Goal: Information Seeking & Learning: Check status

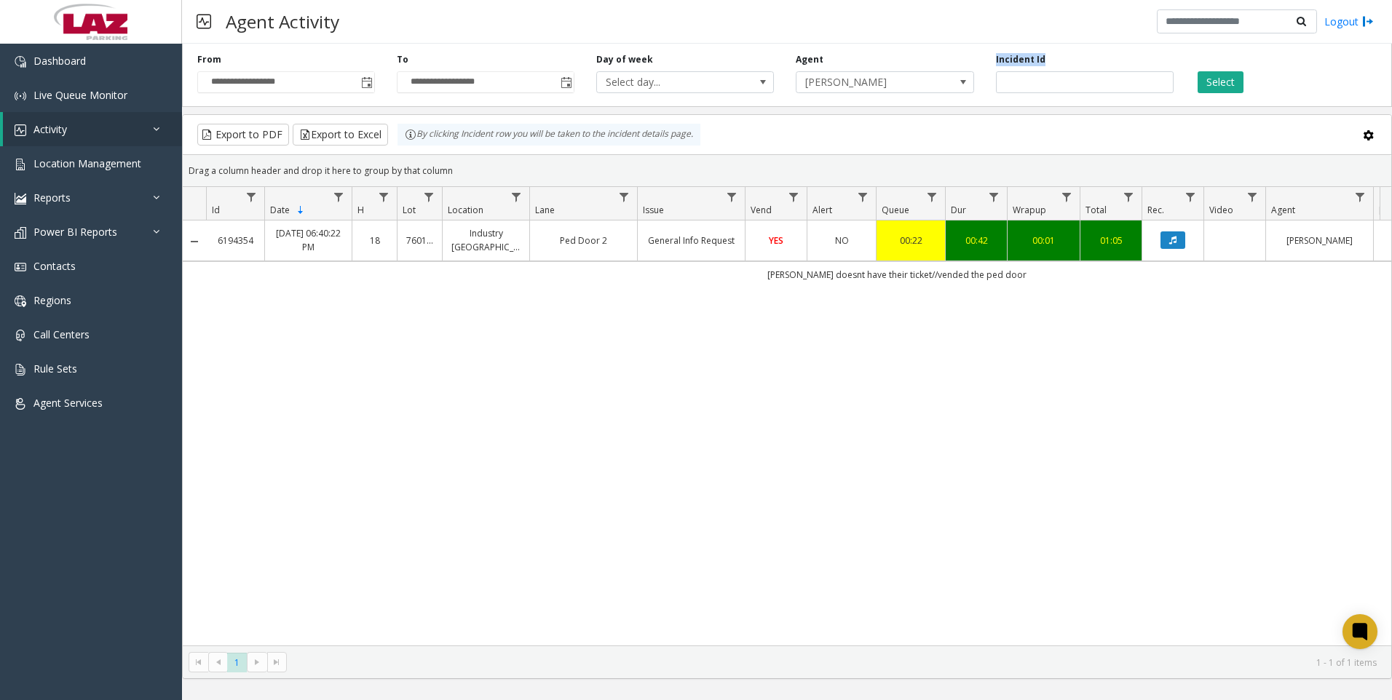
drag, startPoint x: 1132, startPoint y: 68, endPoint x: 1101, endPoint y: 76, distance: 32.1
click at [1101, 76] on div "Incident Id *******" at bounding box center [1085, 73] width 200 height 40
drag, startPoint x: 1100, startPoint y: 78, endPoint x: 976, endPoint y: 88, distance: 124.2
click at [991, 88] on div "Incident Id *******" at bounding box center [1085, 73] width 200 height 40
click at [363, 80] on span "Toggle popup" at bounding box center [367, 83] width 12 height 12
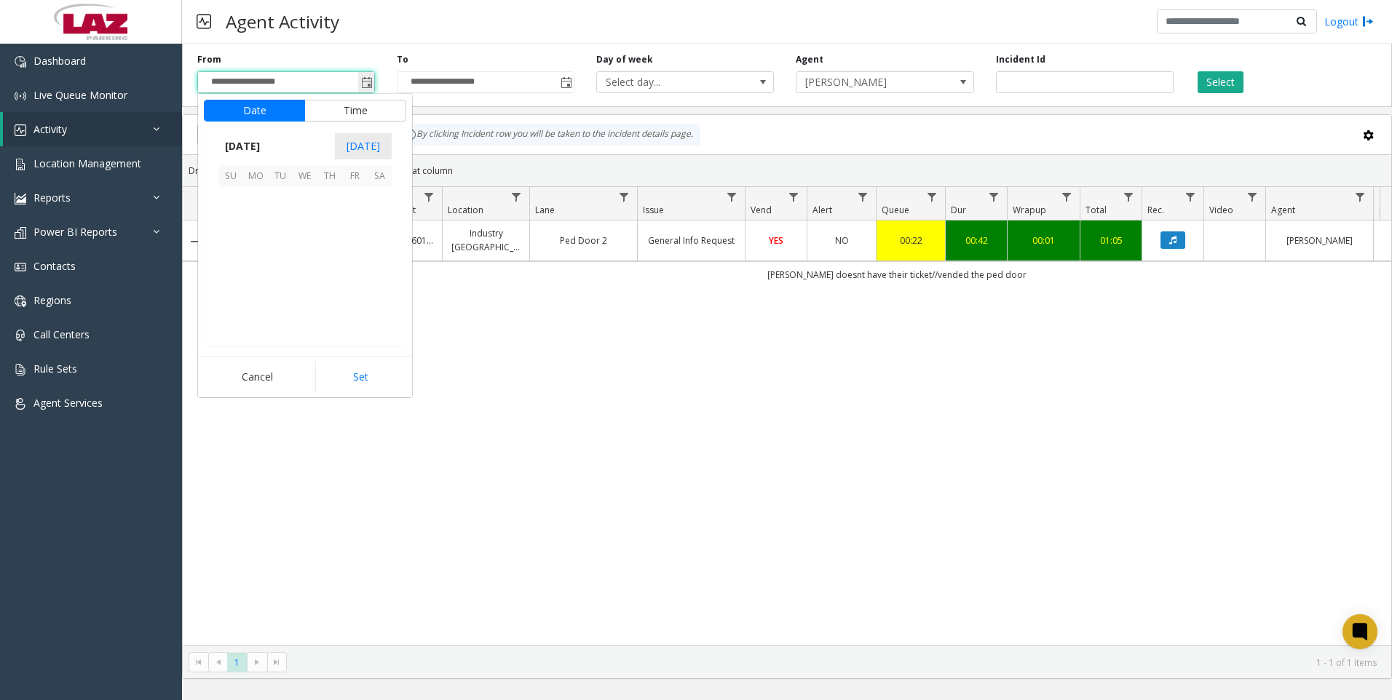
scroll to position [261496, 0]
click at [307, 198] on span "1" at bounding box center [305, 199] width 25 height 25
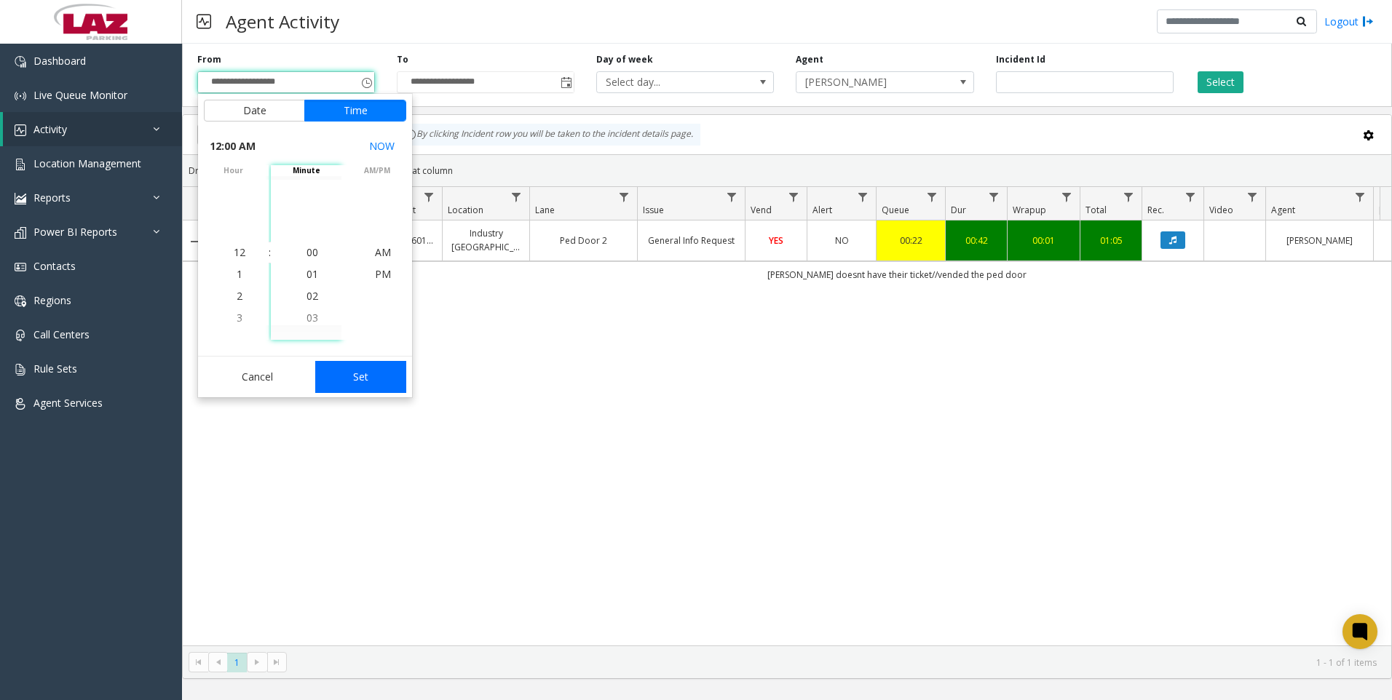
click at [347, 376] on button "Set" at bounding box center [361, 377] width 92 height 32
type input "**********"
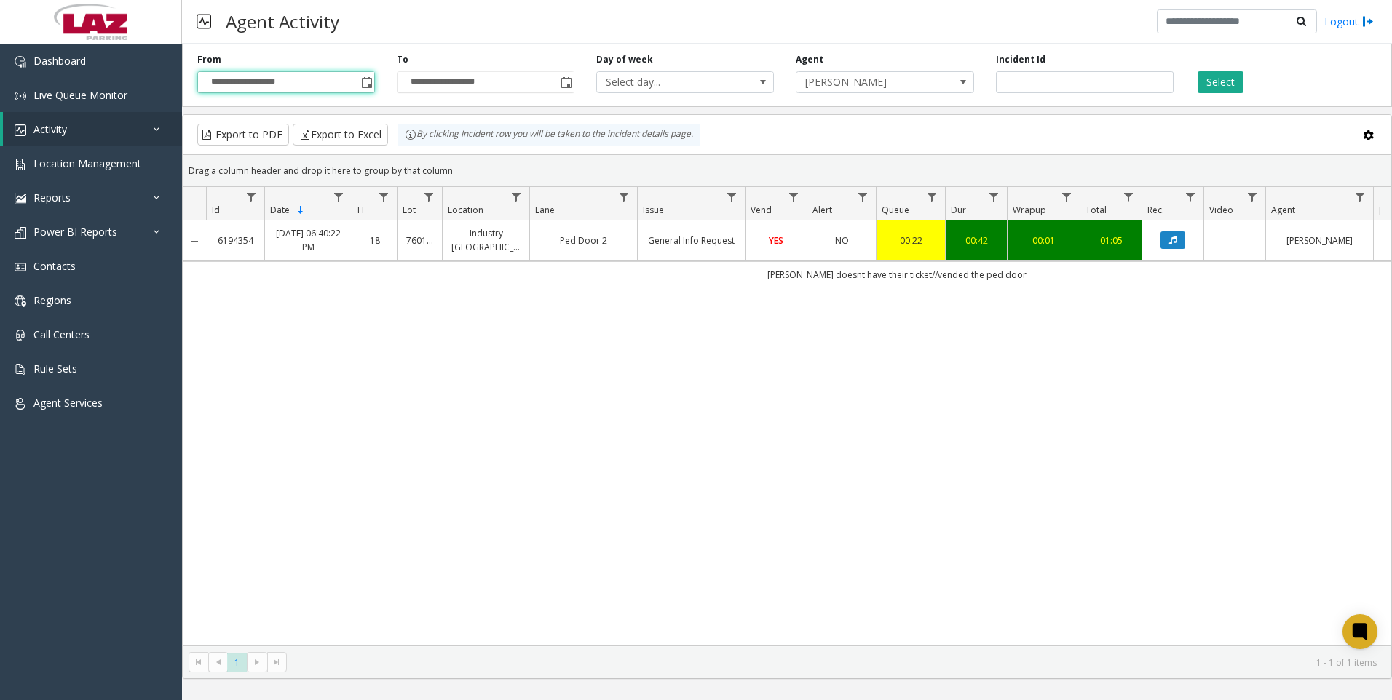
click at [858, 94] on div "**********" at bounding box center [787, 72] width 1210 height 69
click at [861, 84] on span "[PERSON_NAME]" at bounding box center [867, 82] width 141 height 20
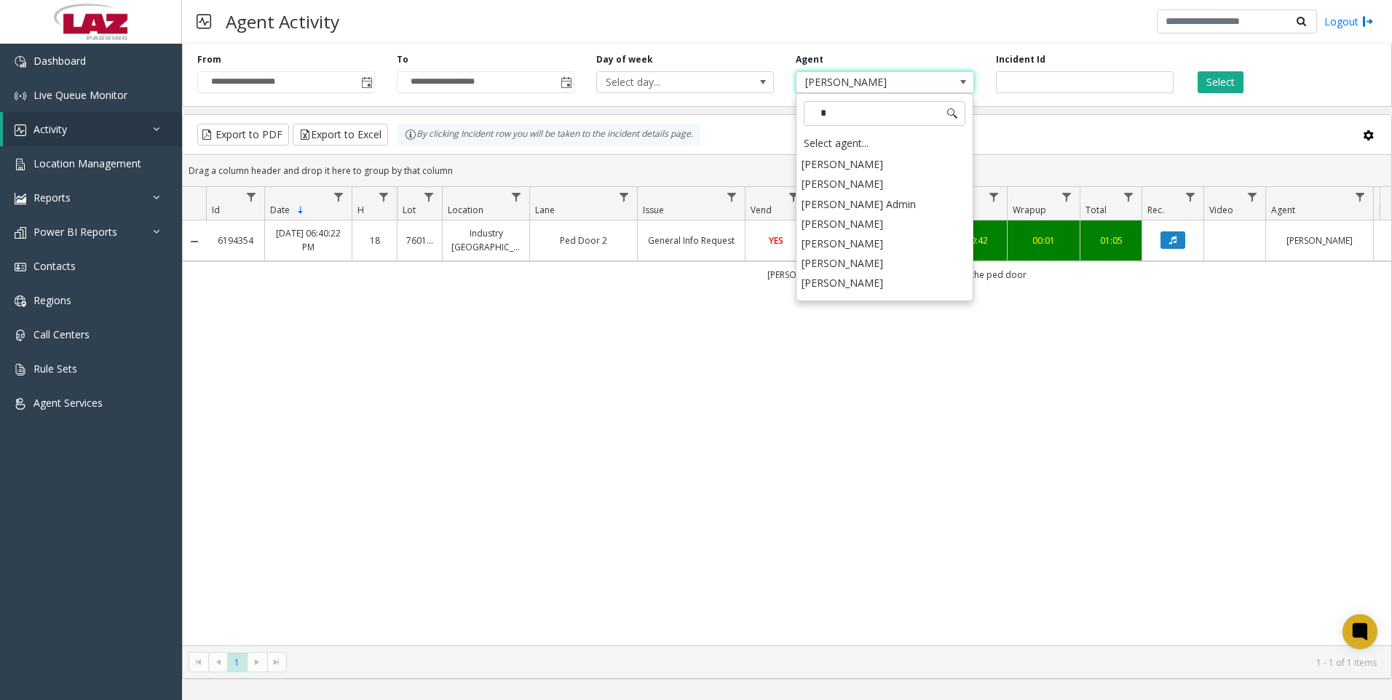
scroll to position [0, 0]
type input "****"
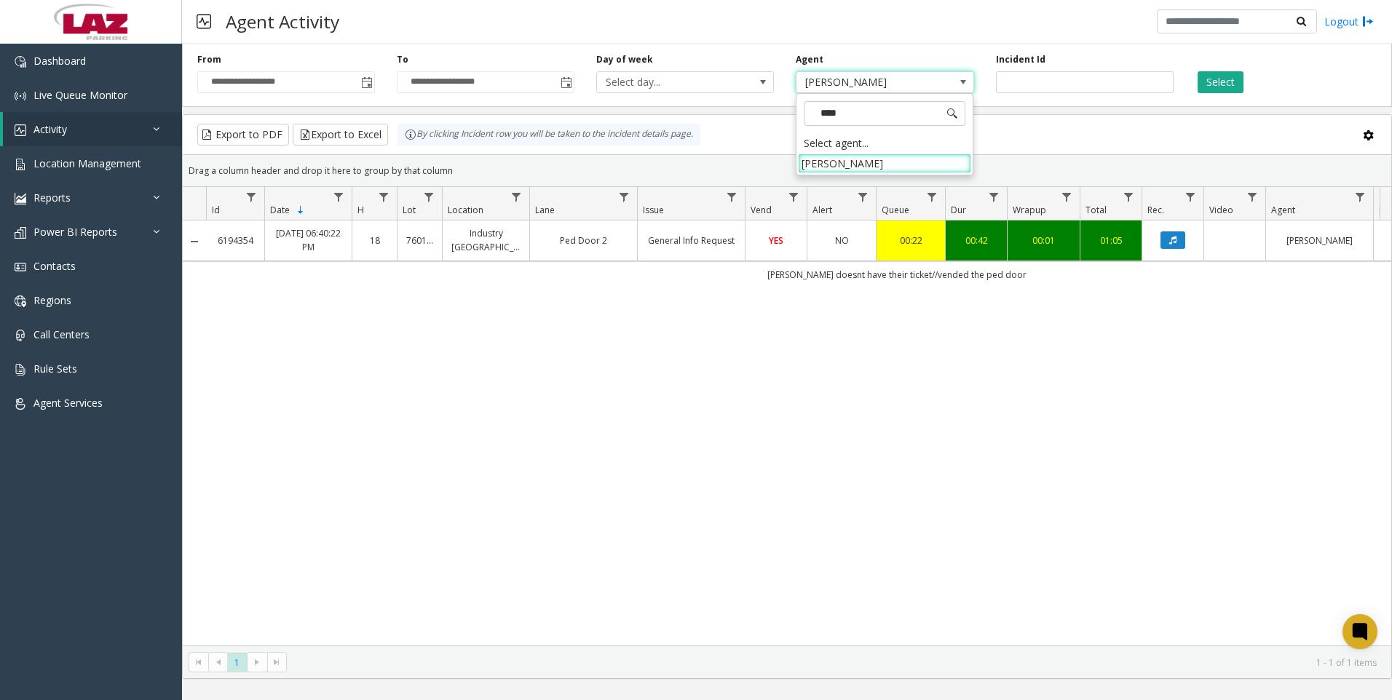
click at [862, 165] on li "[PERSON_NAME]" at bounding box center [884, 164] width 173 height 20
click at [1219, 87] on button "Select" at bounding box center [1221, 82] width 46 height 22
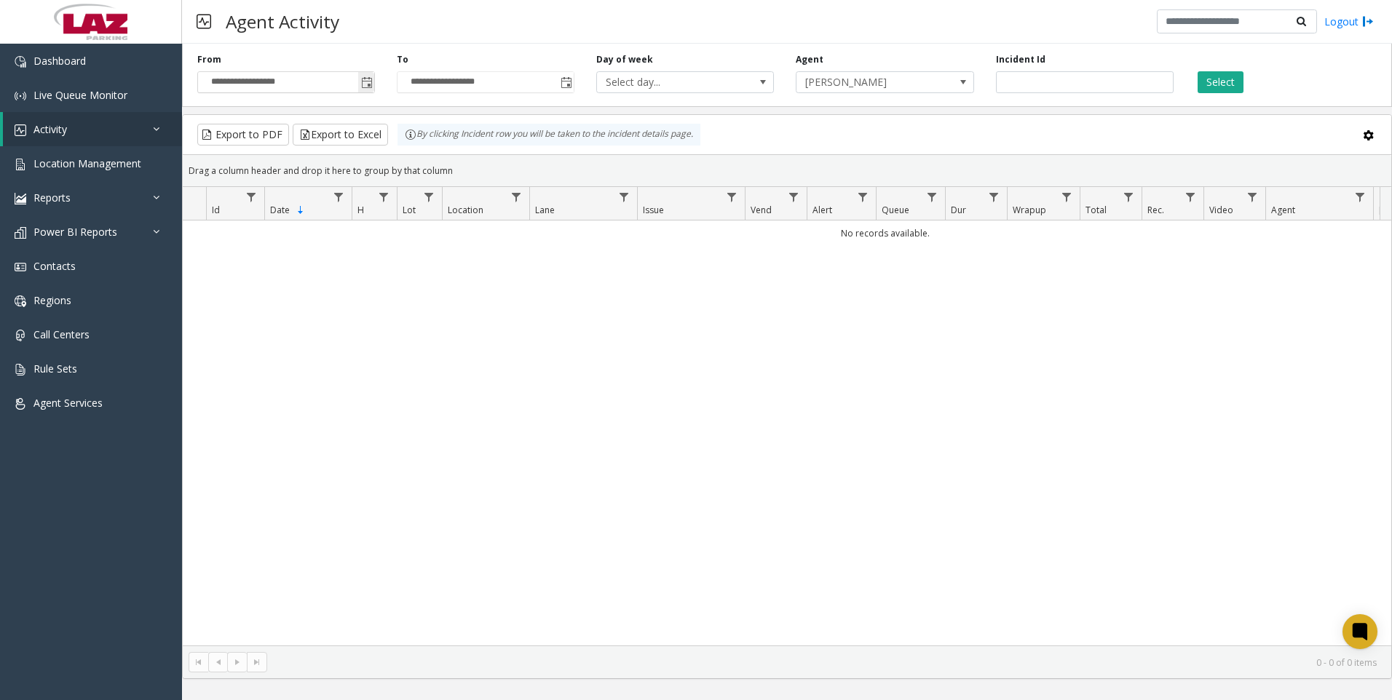
click at [368, 83] on span "Toggle popup" at bounding box center [367, 83] width 12 height 12
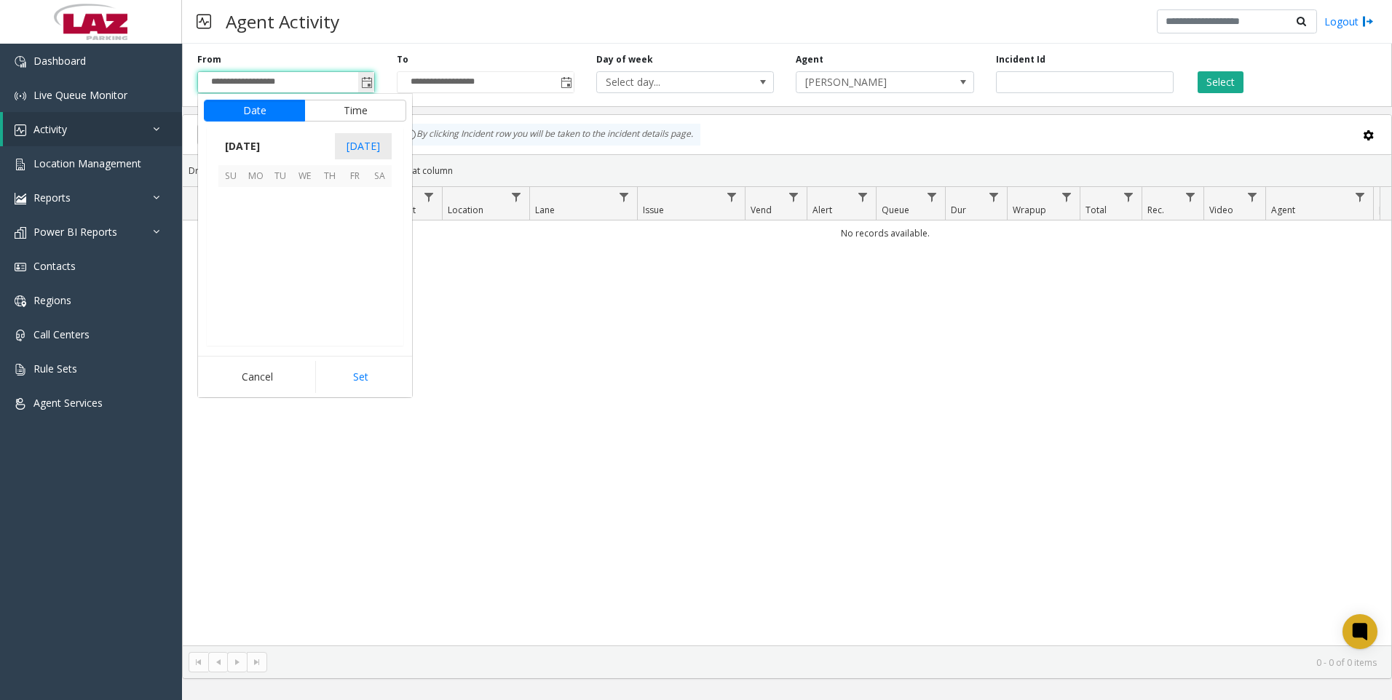
scroll to position [261496, 0]
click at [234, 143] on span "[DATE]" at bounding box center [242, 146] width 48 height 22
click at [242, 255] on span "Sep" at bounding box center [235, 246] width 35 height 35
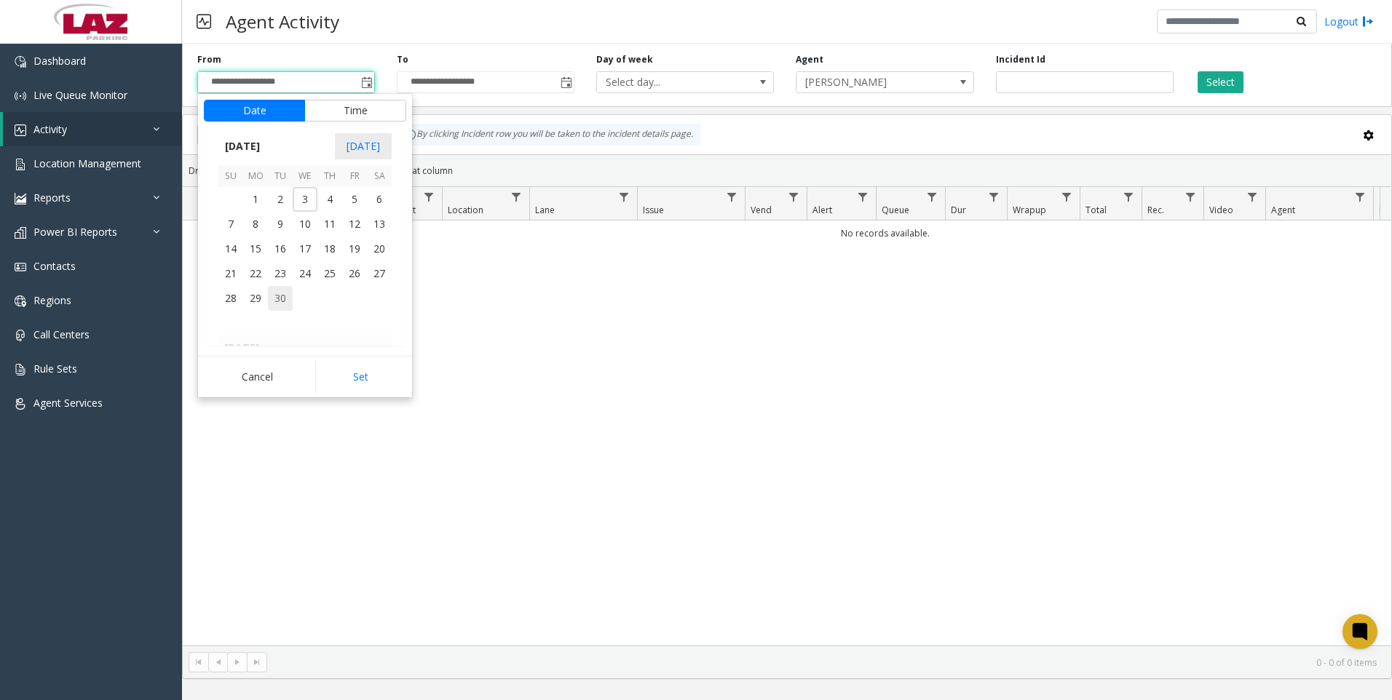
click at [291, 296] on span "30" at bounding box center [280, 298] width 25 height 25
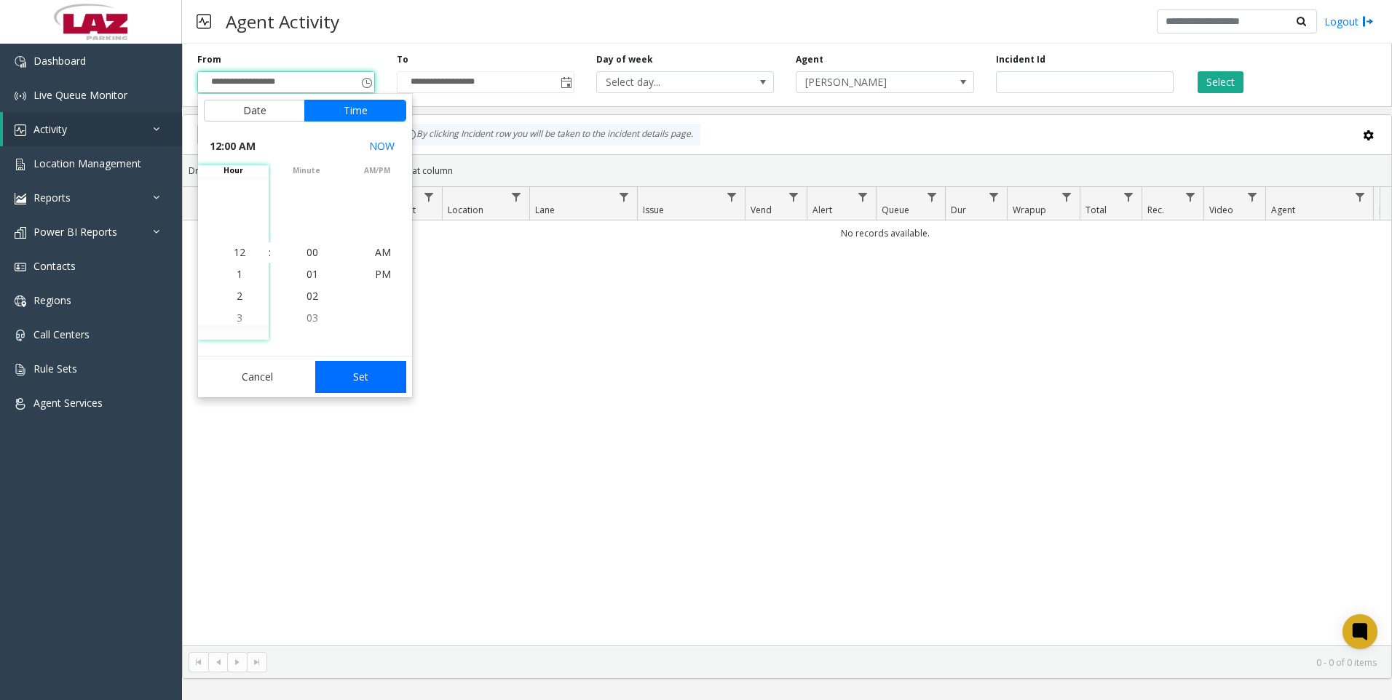
click at [358, 370] on button "Set" at bounding box center [361, 377] width 92 height 32
type input "**********"
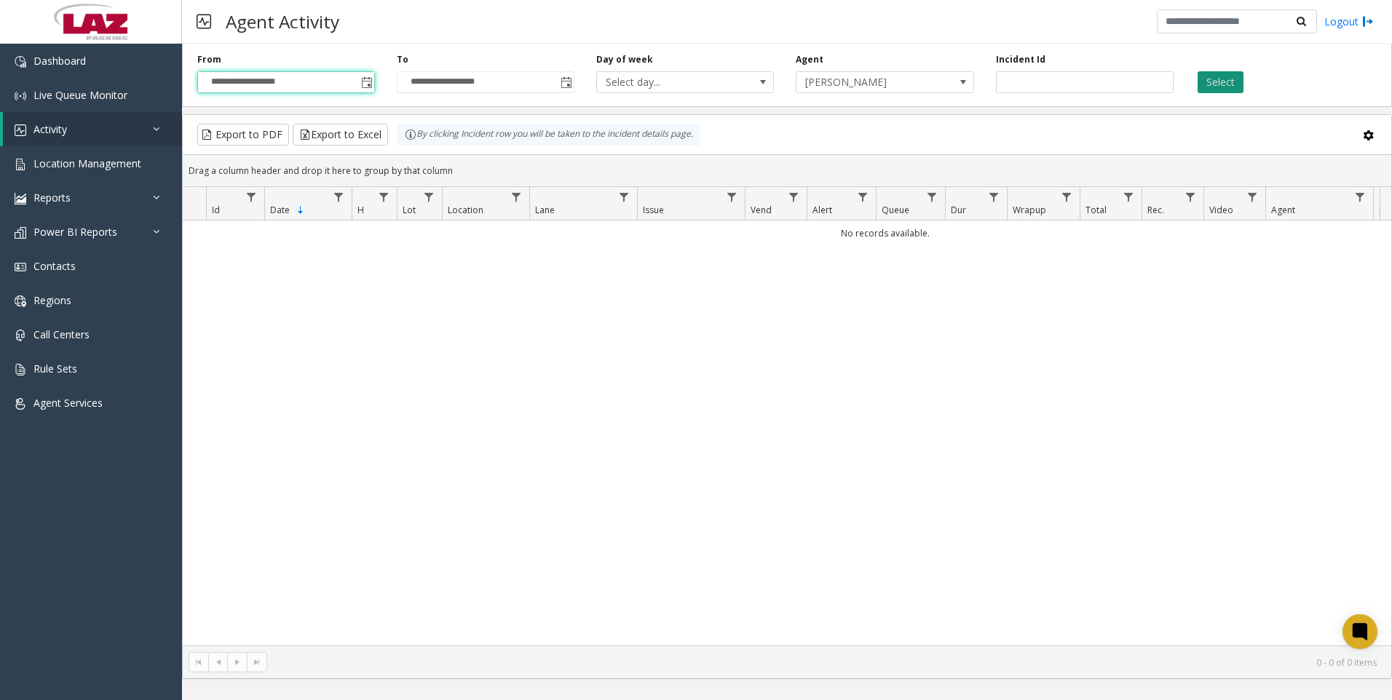
click at [1218, 87] on button "Select" at bounding box center [1221, 82] width 46 height 22
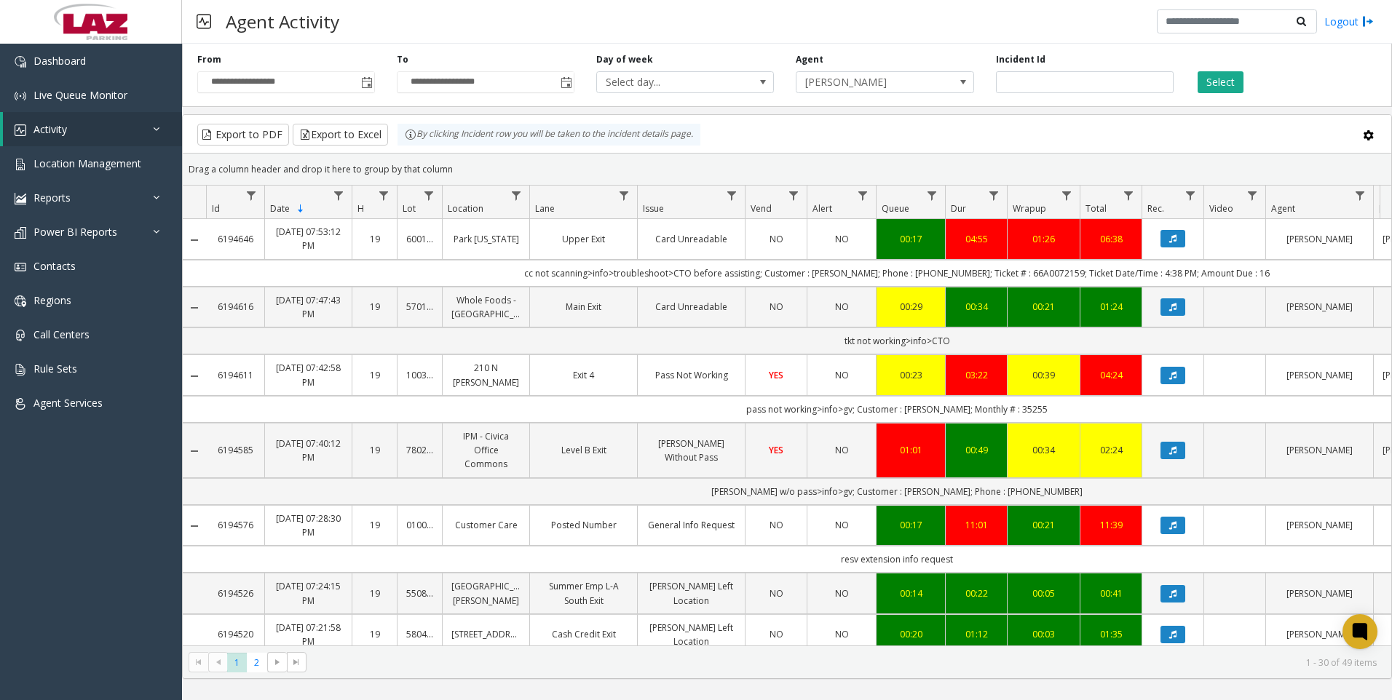
click at [859, 68] on div "Agent [PERSON_NAME]" at bounding box center [885, 73] width 200 height 40
click at [861, 84] on span "[PERSON_NAME]" at bounding box center [867, 82] width 141 height 20
type input "****"
click at [883, 170] on li "[PERSON_NAME]" at bounding box center [884, 164] width 173 height 20
click at [1240, 84] on button "Select" at bounding box center [1221, 82] width 46 height 22
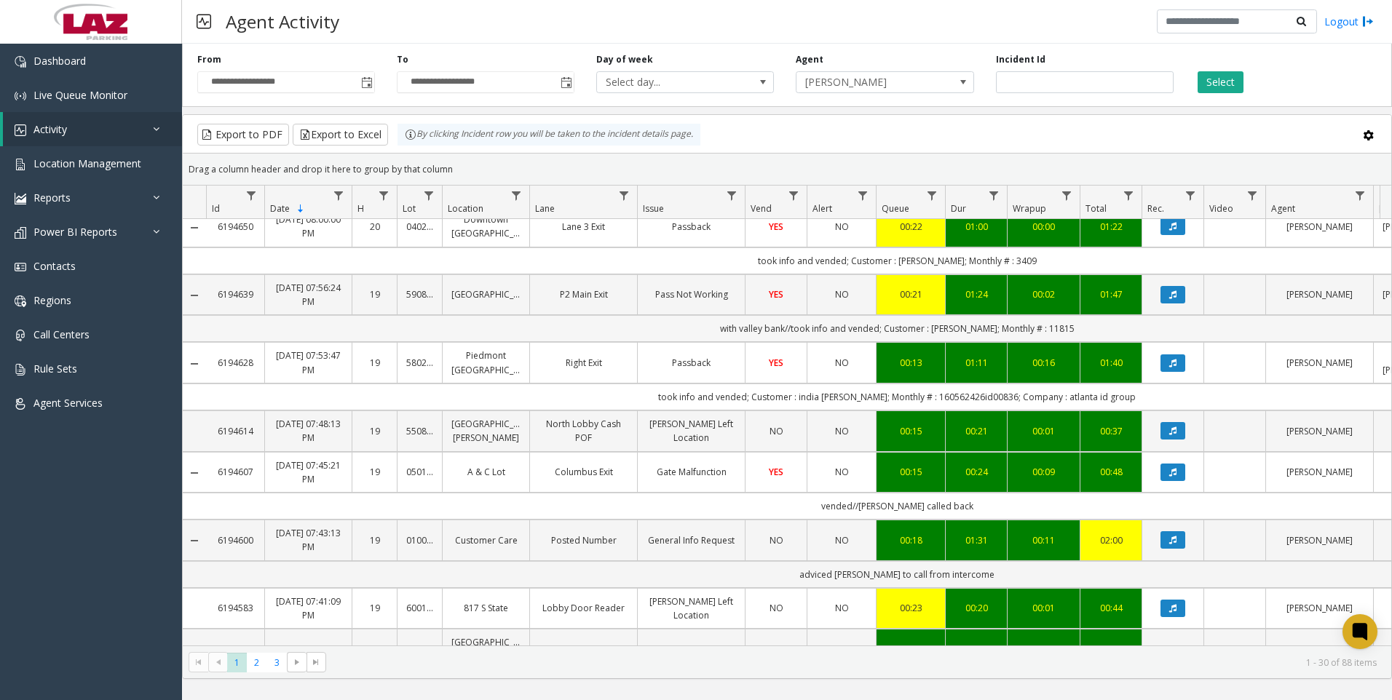
scroll to position [364, 0]
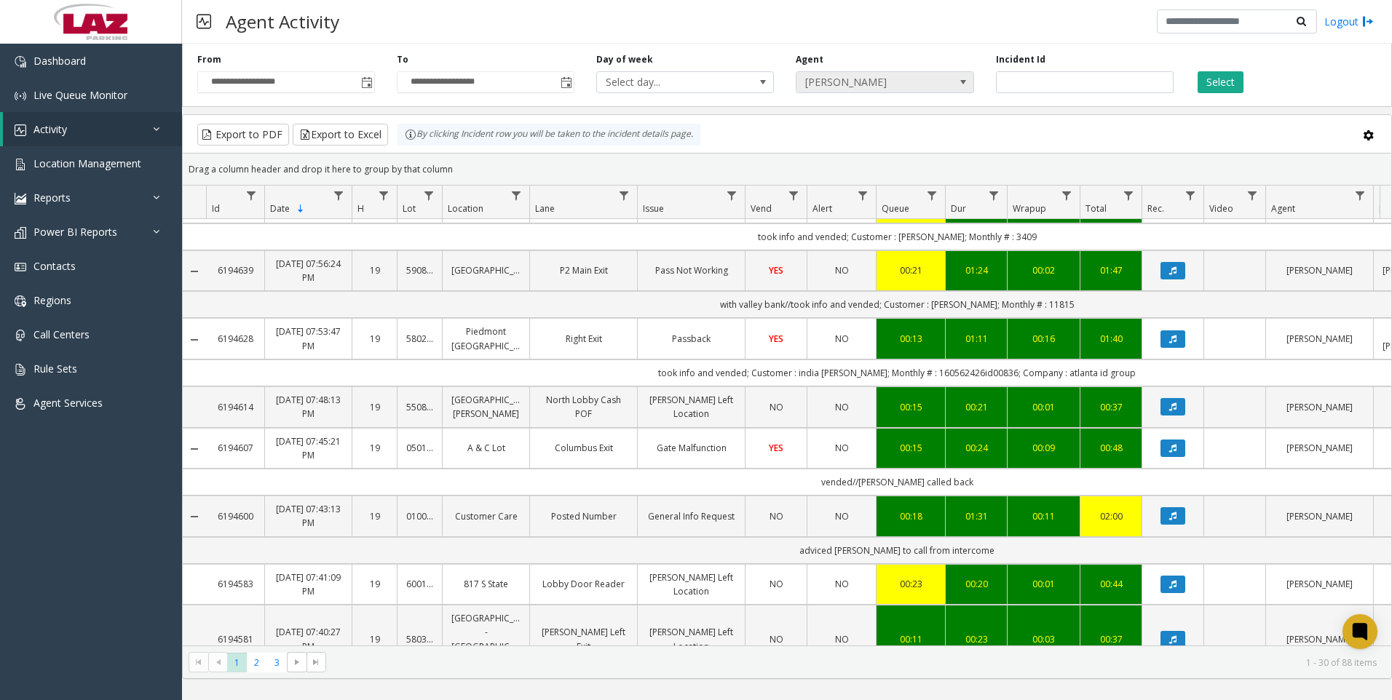
click at [819, 85] on span "[PERSON_NAME]" at bounding box center [867, 82] width 141 height 20
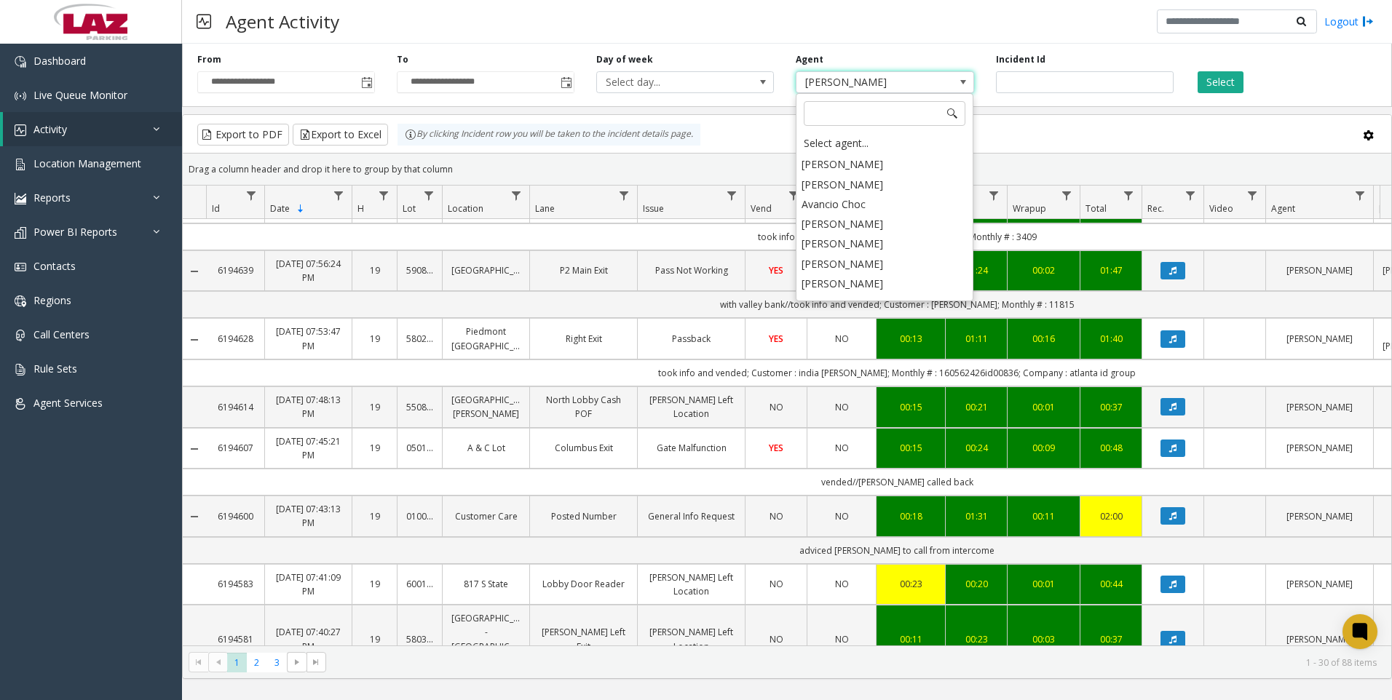
scroll to position [8000, 0]
click at [858, 287] on li "[PERSON_NAME]" at bounding box center [884, 297] width 173 height 20
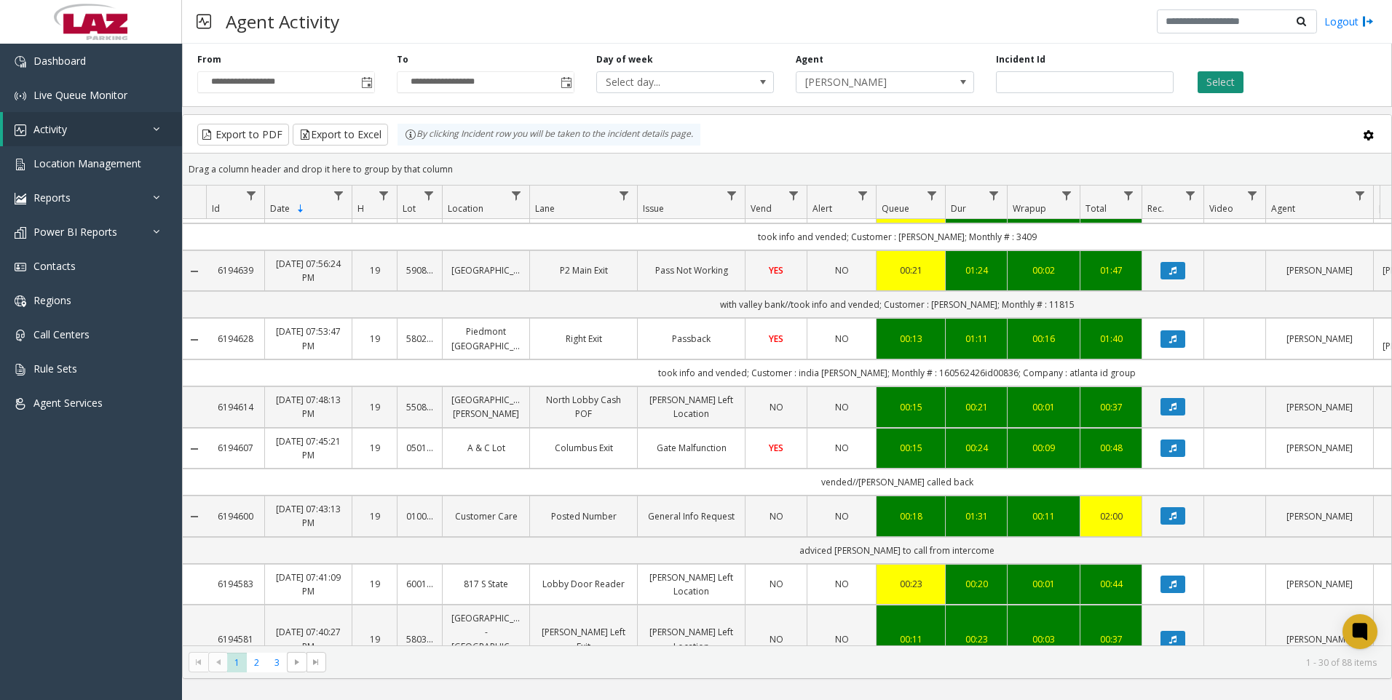
click at [1216, 77] on button "Select" at bounding box center [1221, 82] width 46 height 22
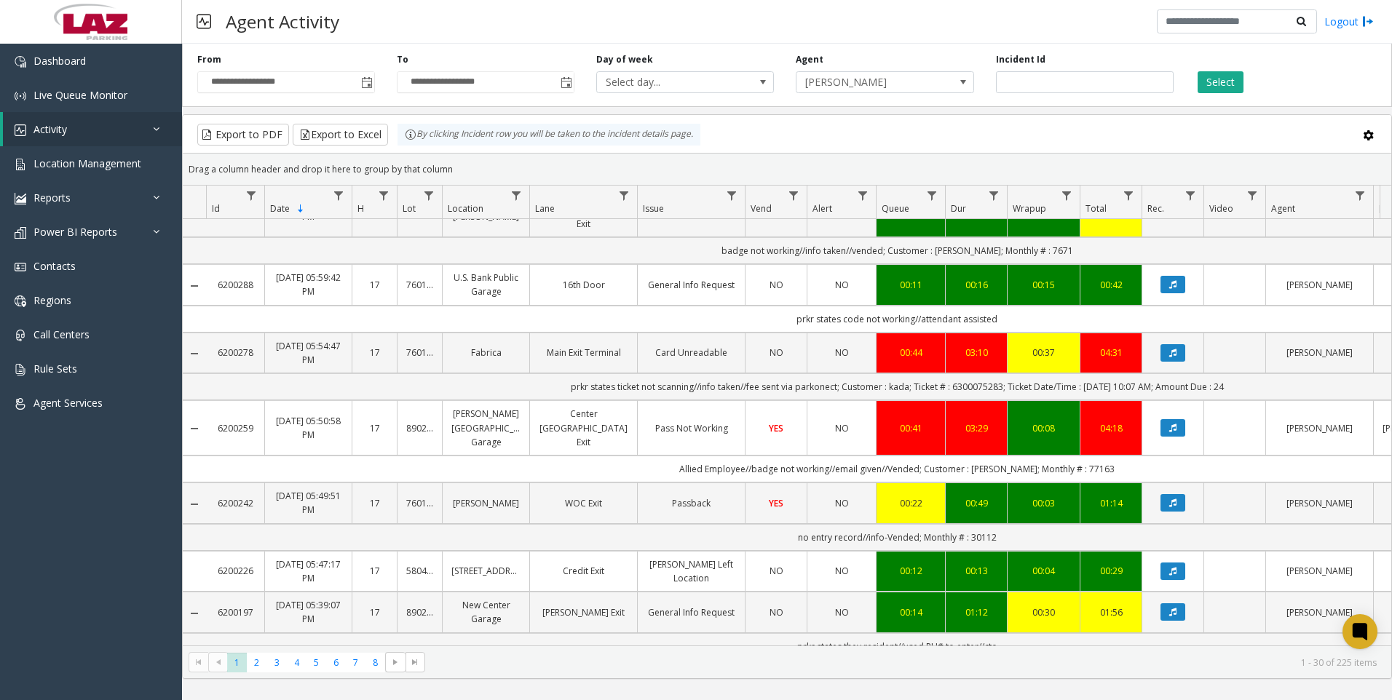
scroll to position [874, 0]
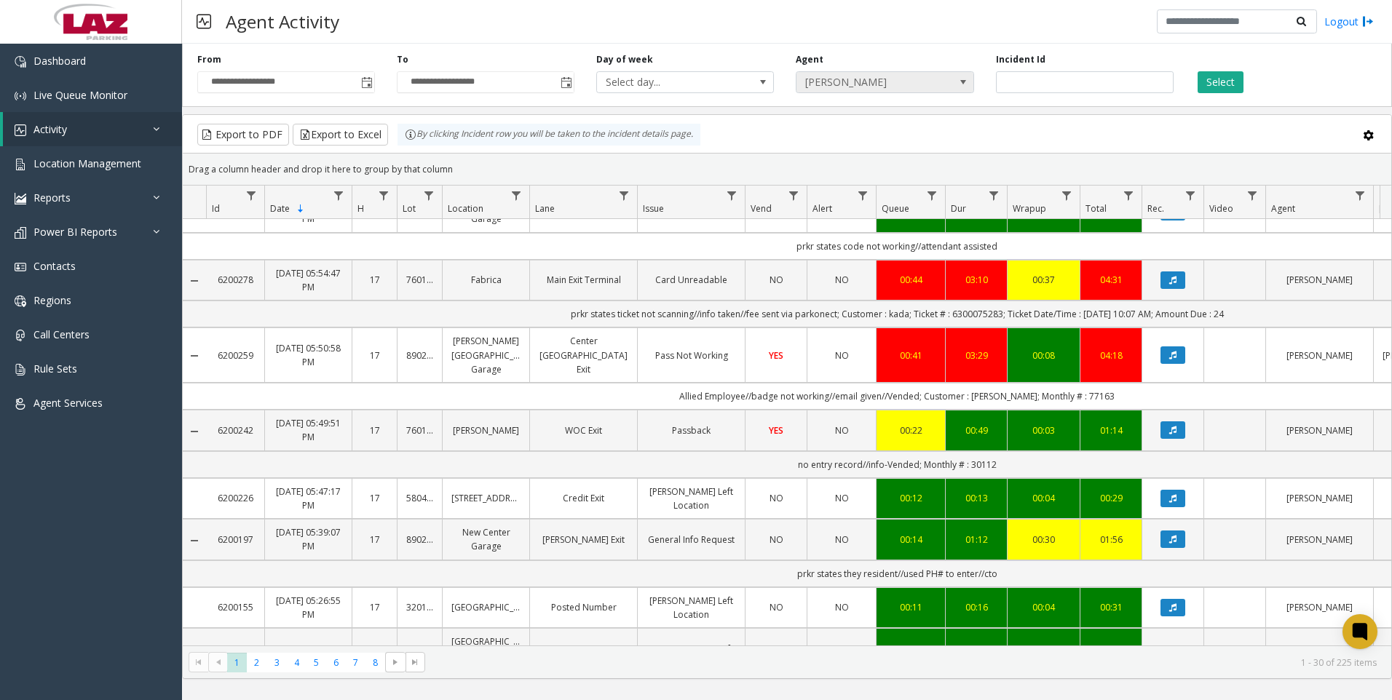
click at [866, 79] on span "[PERSON_NAME]" at bounding box center [867, 82] width 141 height 20
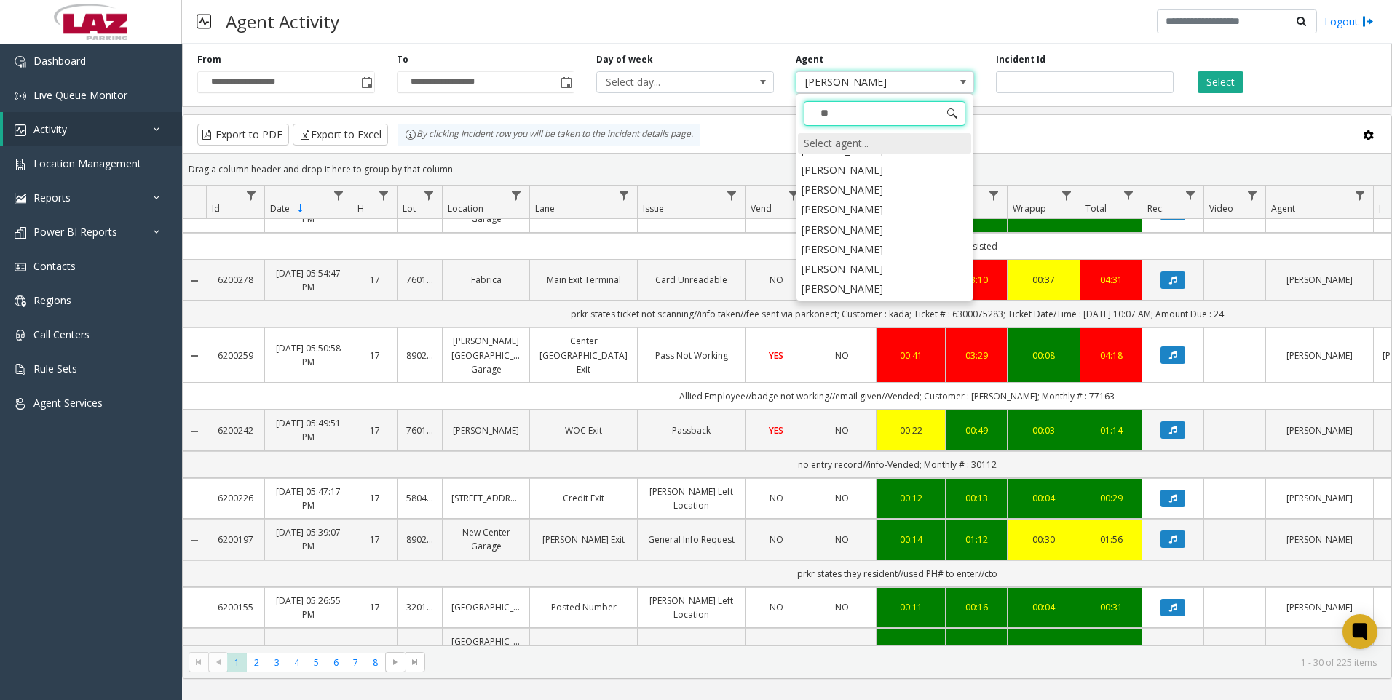
scroll to position [0, 0]
type input "***"
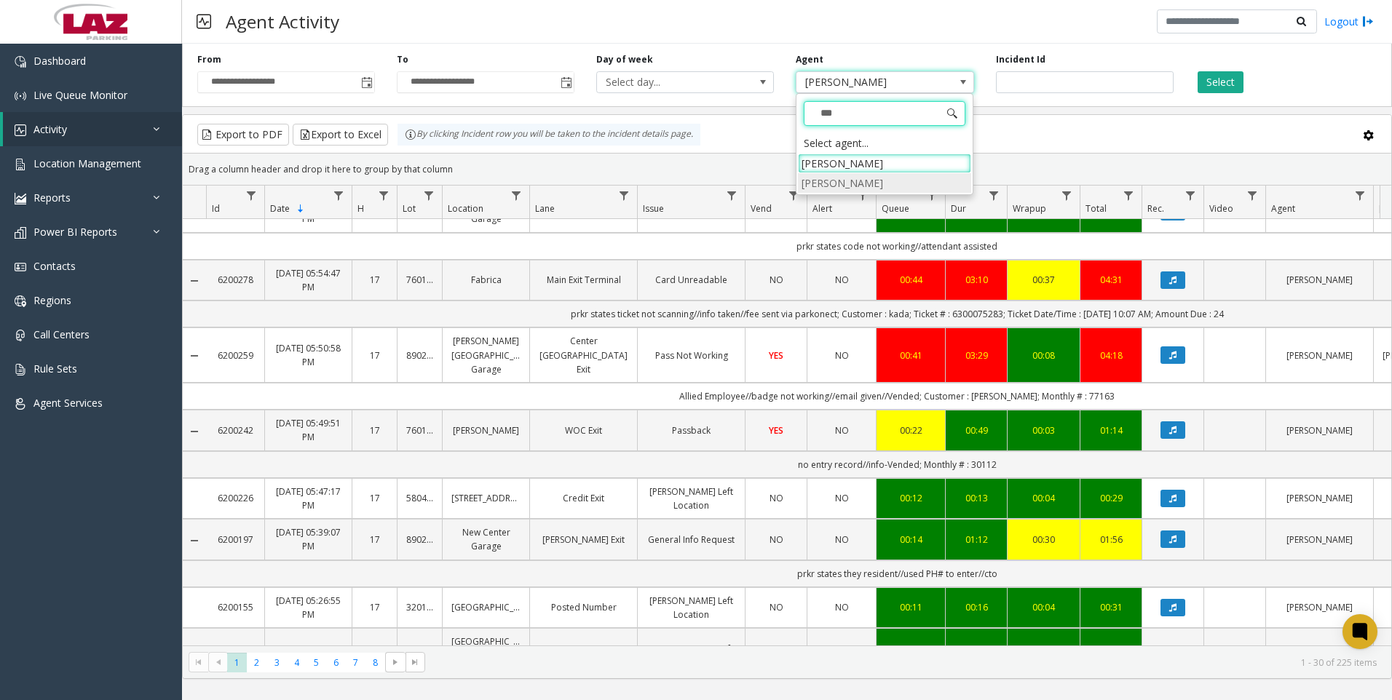
click at [841, 175] on li "[PERSON_NAME]" at bounding box center [884, 183] width 173 height 20
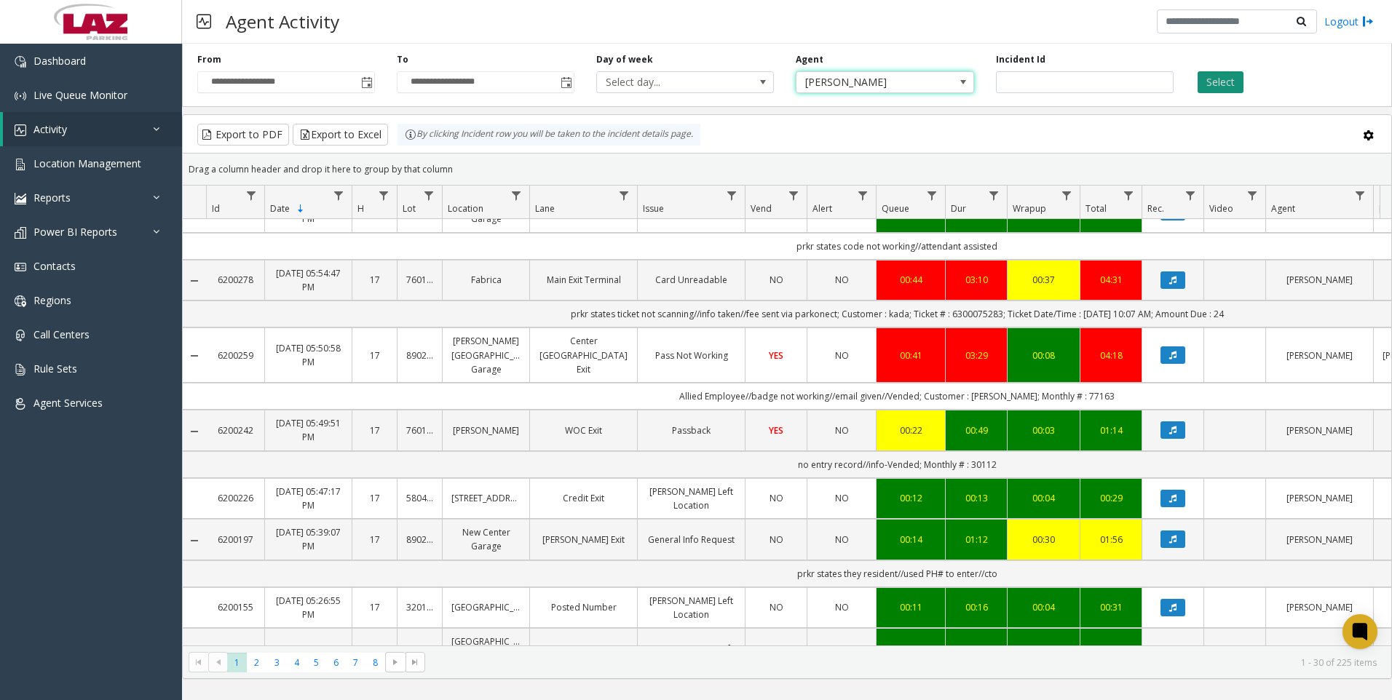
click at [1206, 82] on button "Select" at bounding box center [1221, 82] width 46 height 22
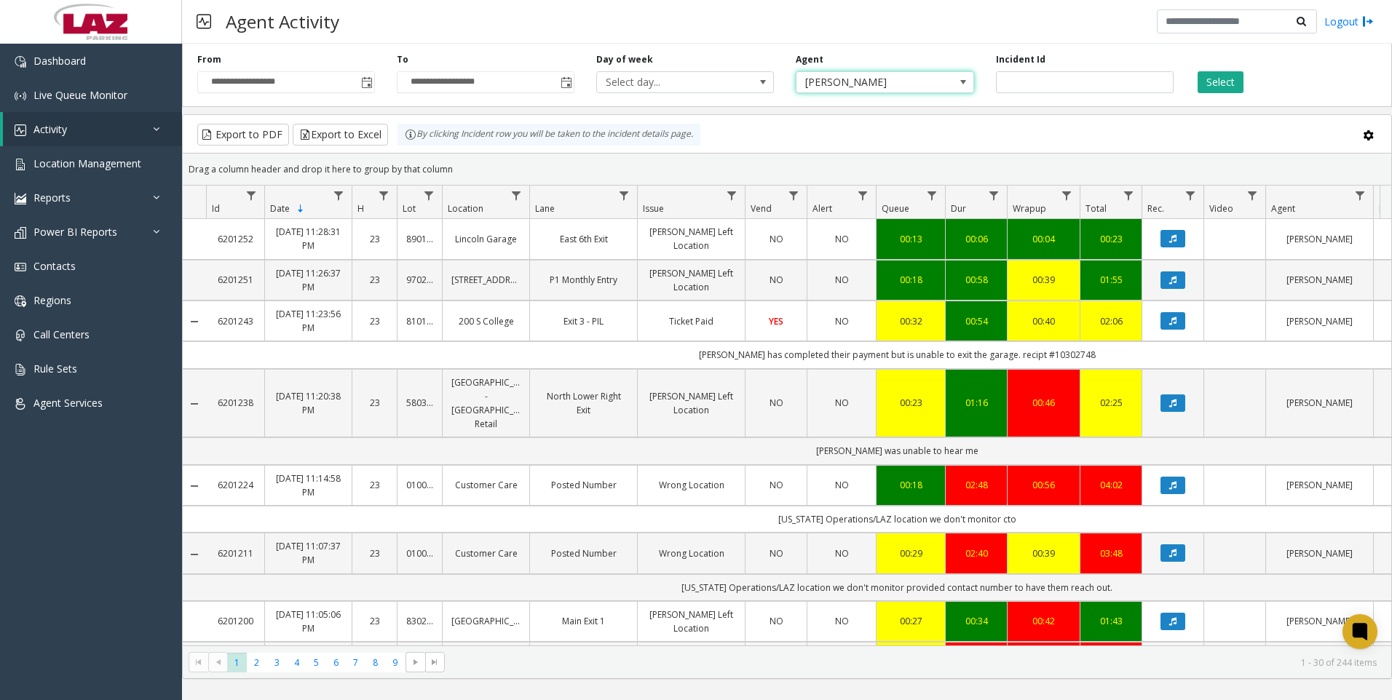
click at [872, 90] on span "[PERSON_NAME]" at bounding box center [867, 82] width 141 height 20
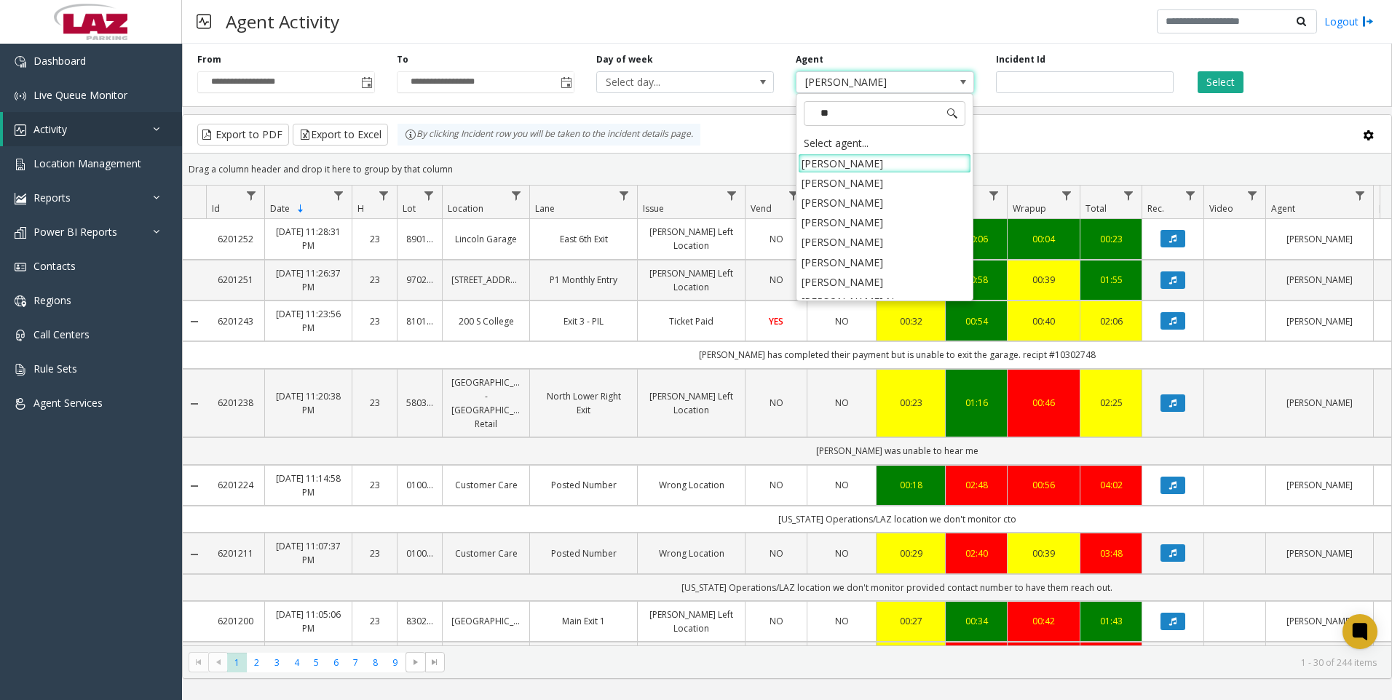
type input "***"
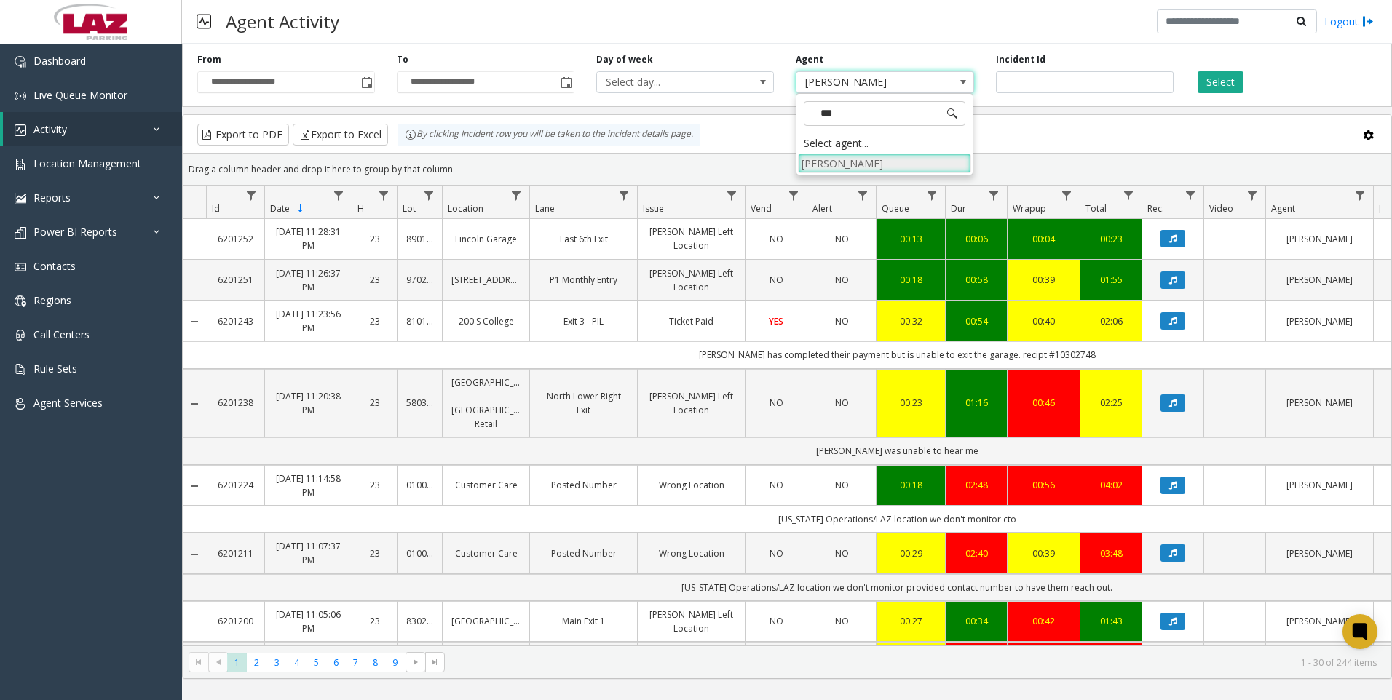
click at [872, 154] on li "[PERSON_NAME]" at bounding box center [884, 164] width 173 height 20
click at [1213, 84] on button "Select" at bounding box center [1221, 82] width 46 height 22
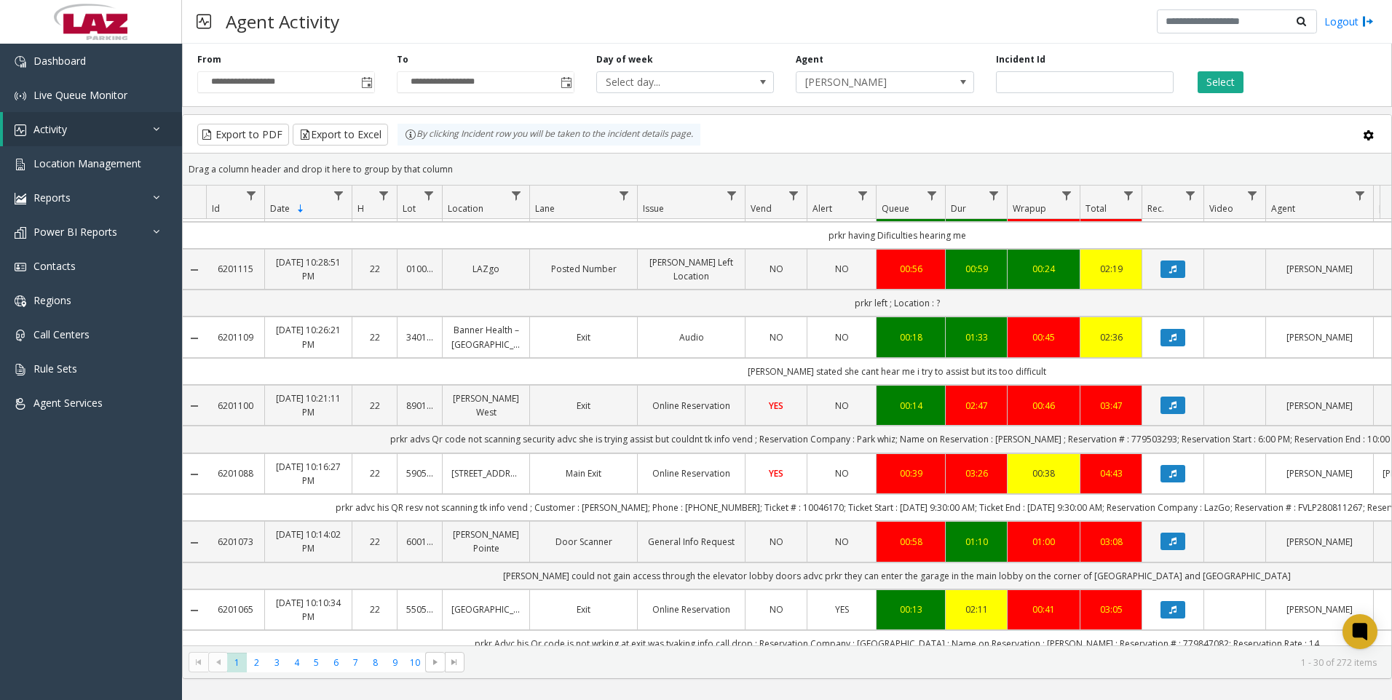
scroll to position [1165, 0]
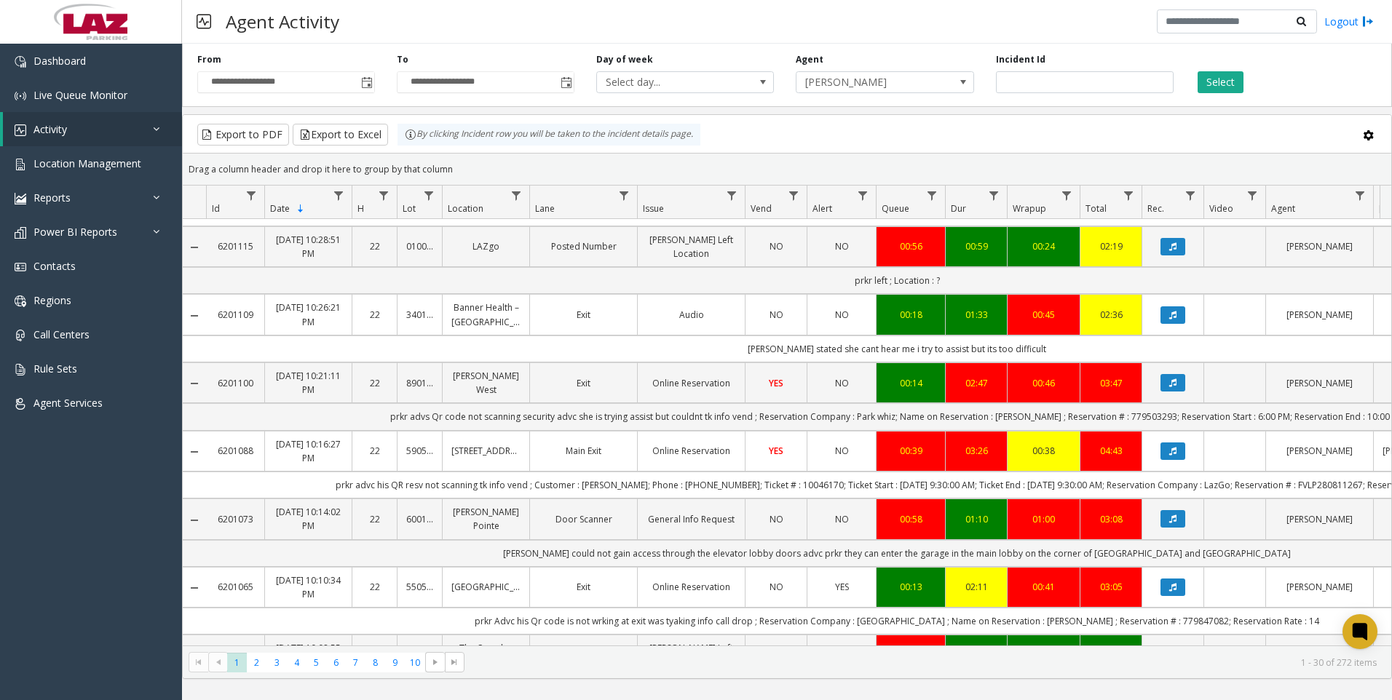
click at [588, 700] on div "**********" at bounding box center [787, 372] width 1210 height 657
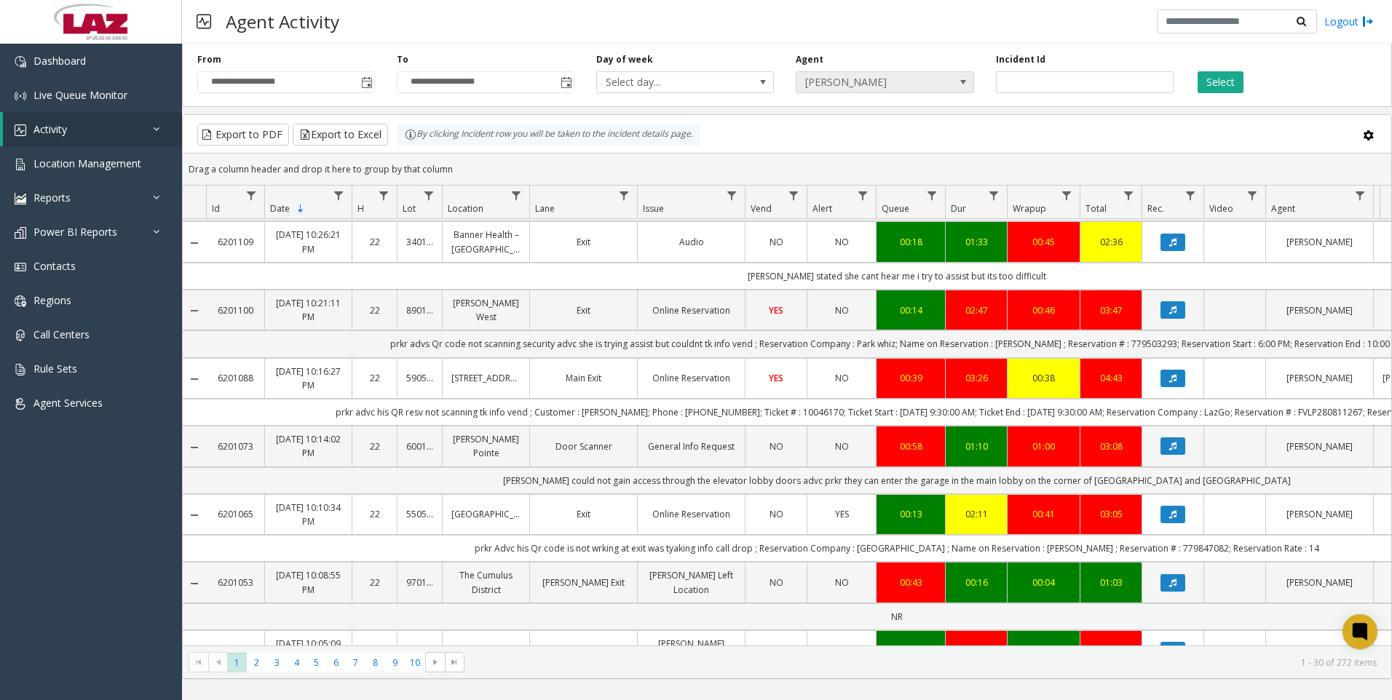
click at [936, 85] on span "[PERSON_NAME]" at bounding box center [867, 82] width 141 height 20
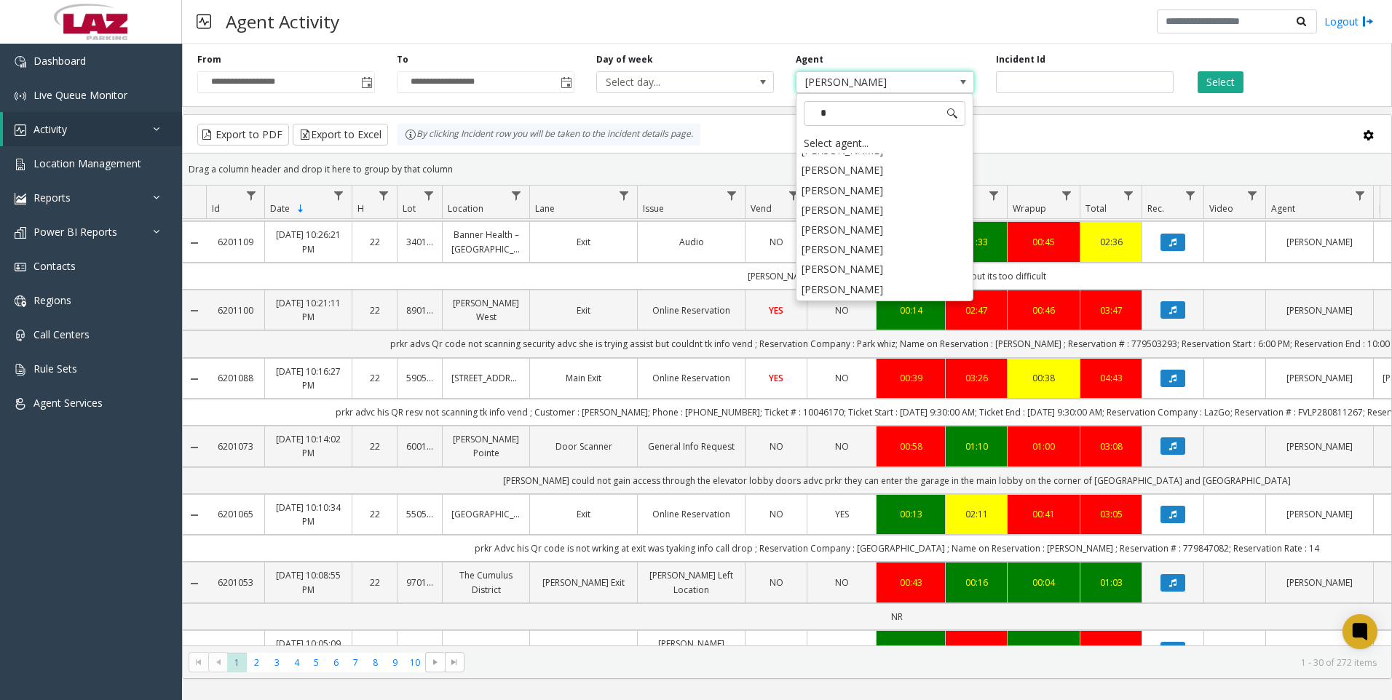
scroll to position [0, 0]
type input "***"
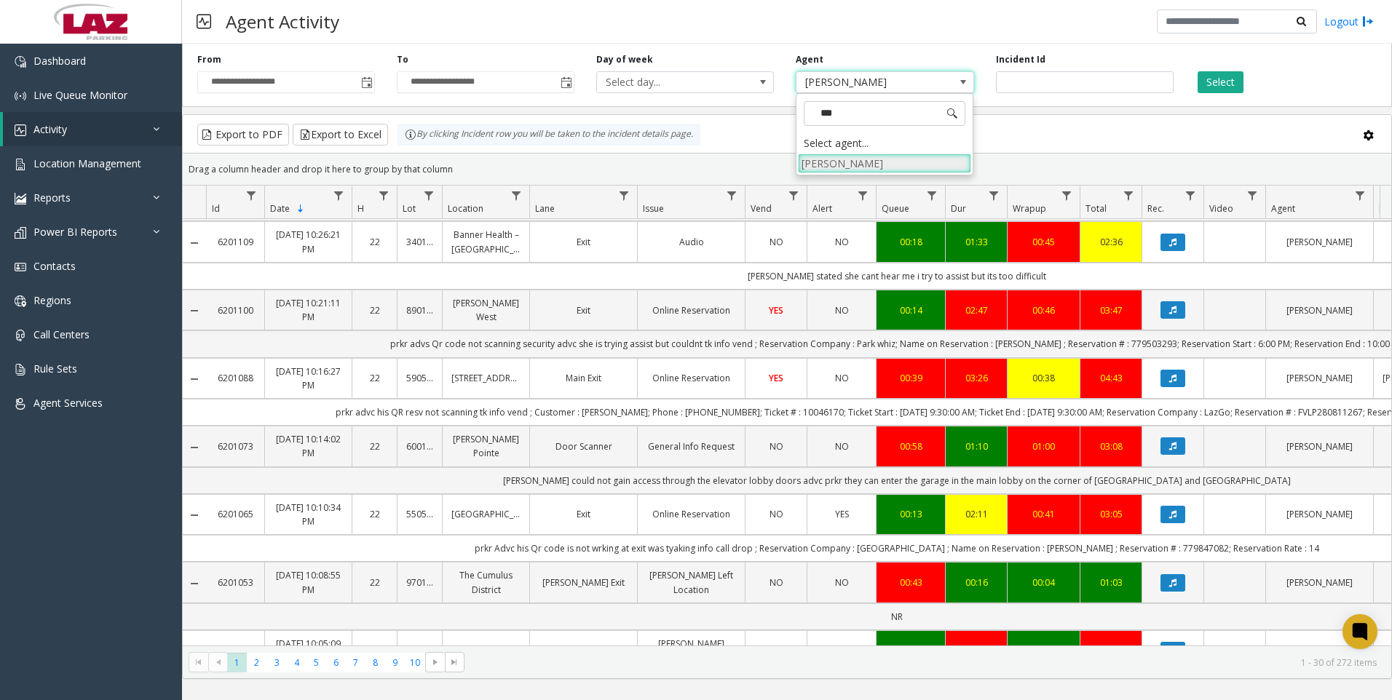
click at [919, 155] on li "[PERSON_NAME]" at bounding box center [884, 164] width 173 height 20
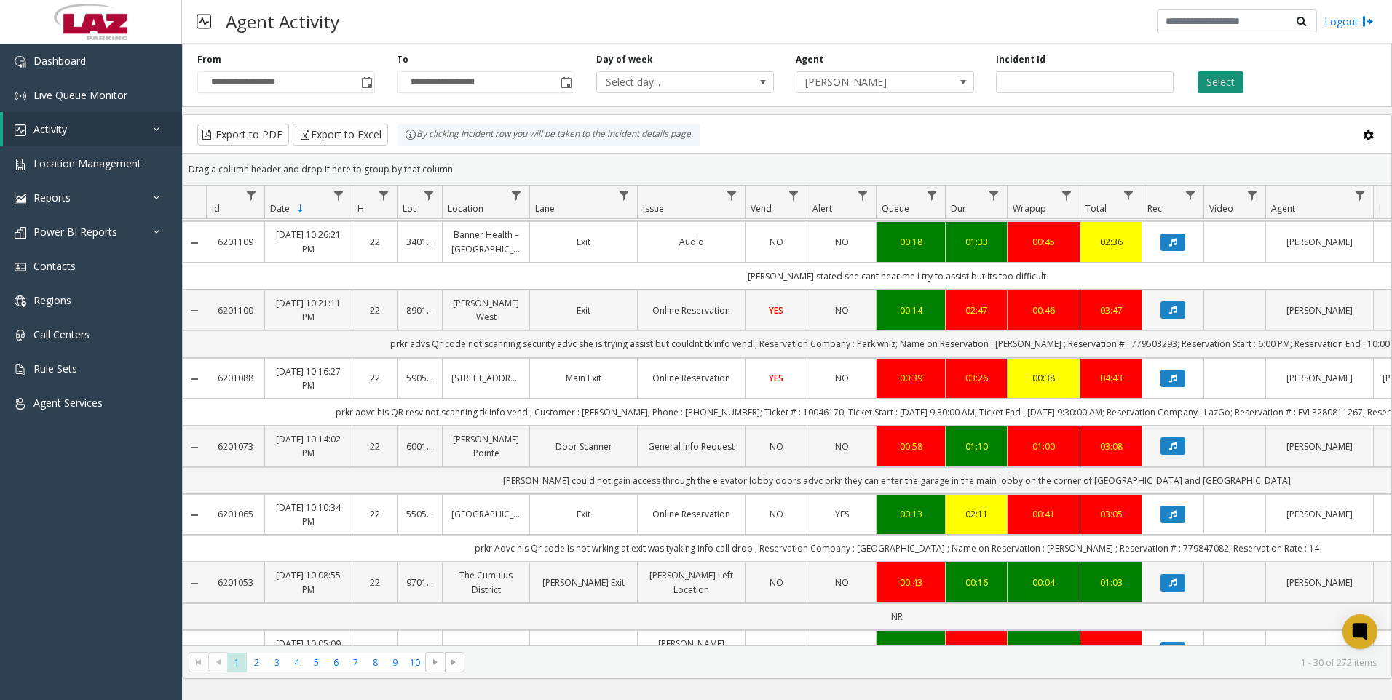
click at [1208, 82] on button "Select" at bounding box center [1221, 82] width 46 height 22
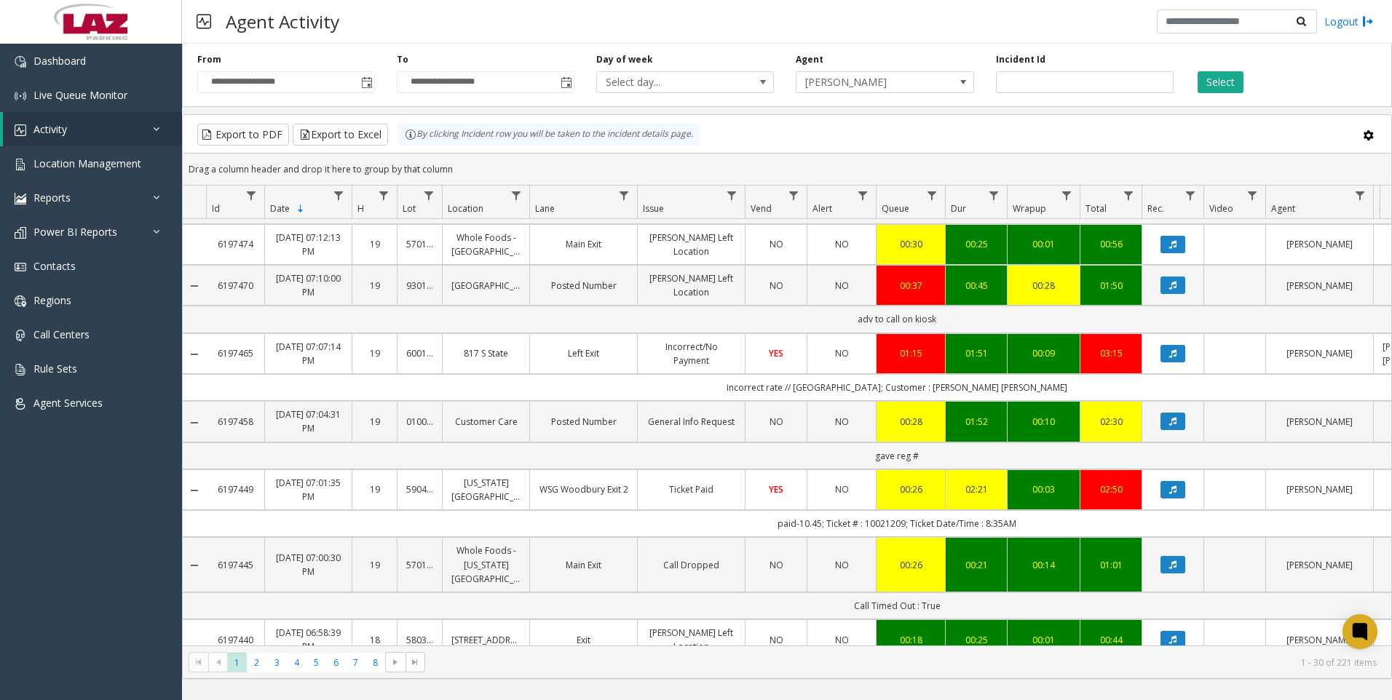
scroll to position [1453, 0]
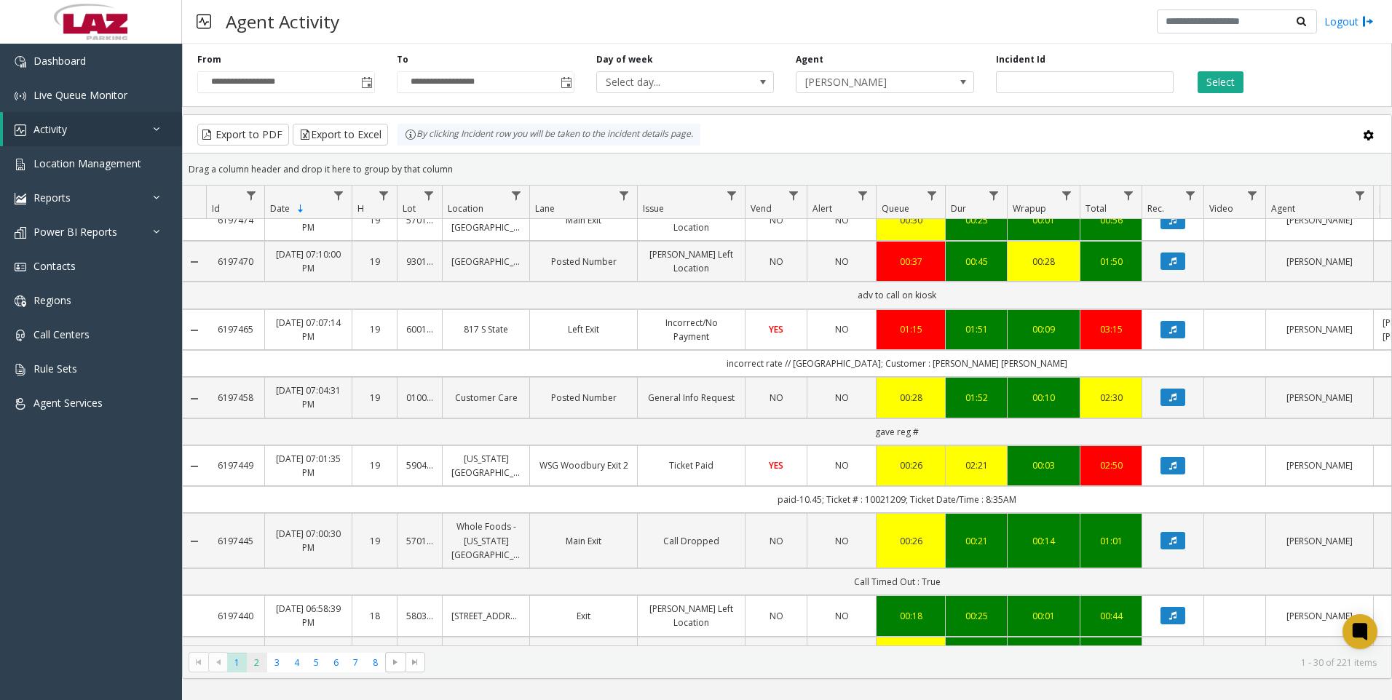
click at [258, 661] on span "2" at bounding box center [257, 663] width 20 height 20
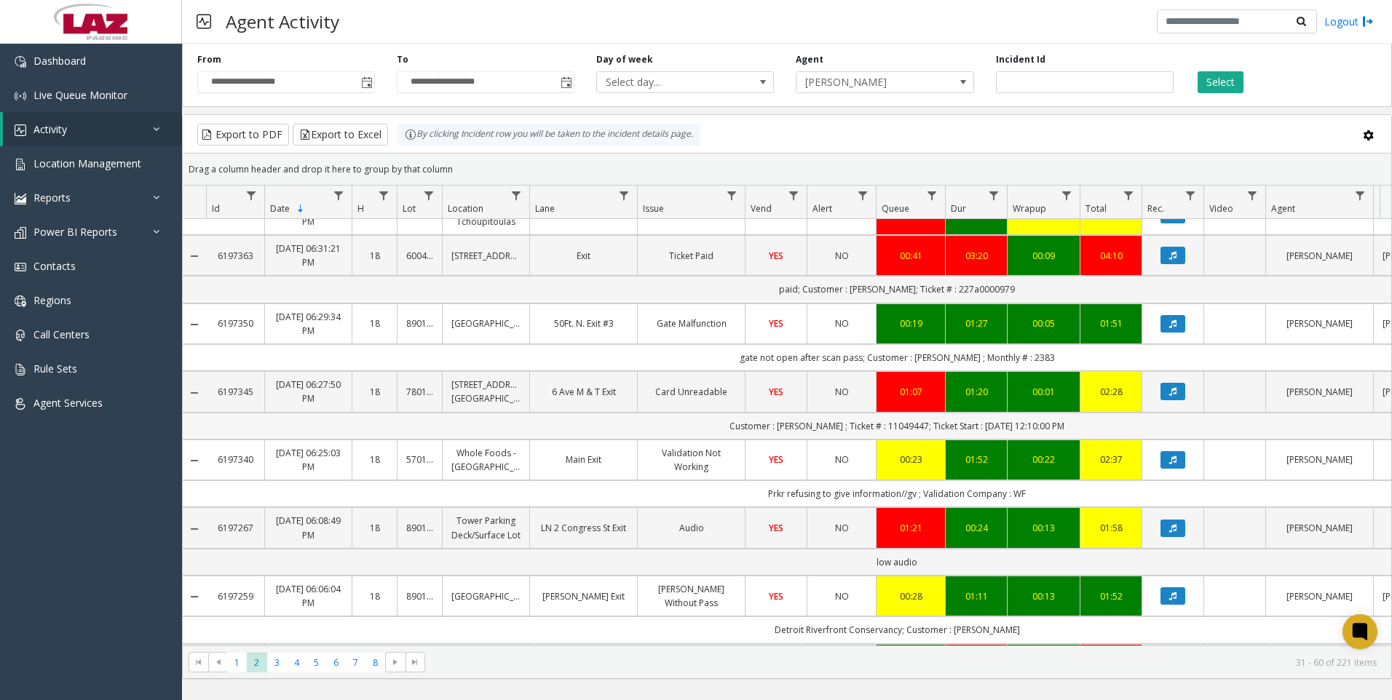
scroll to position [582, 0]
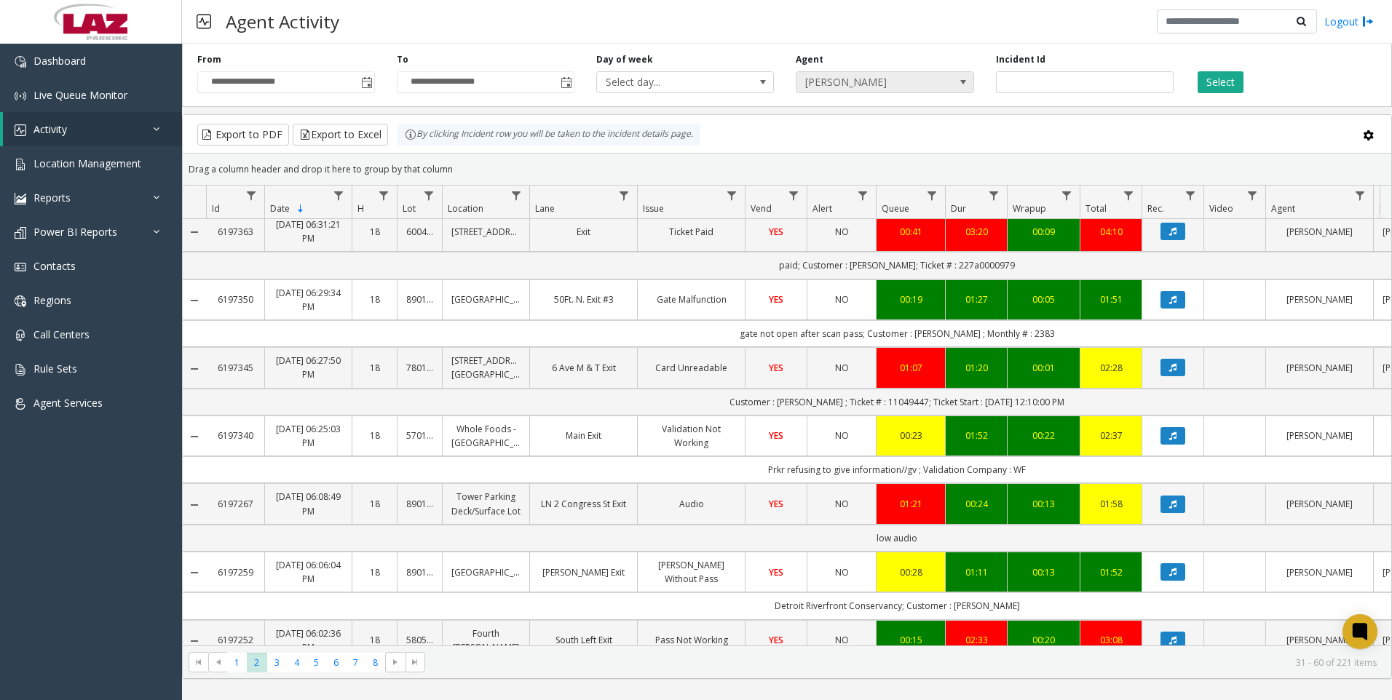
click at [858, 89] on span "[PERSON_NAME]" at bounding box center [867, 82] width 141 height 20
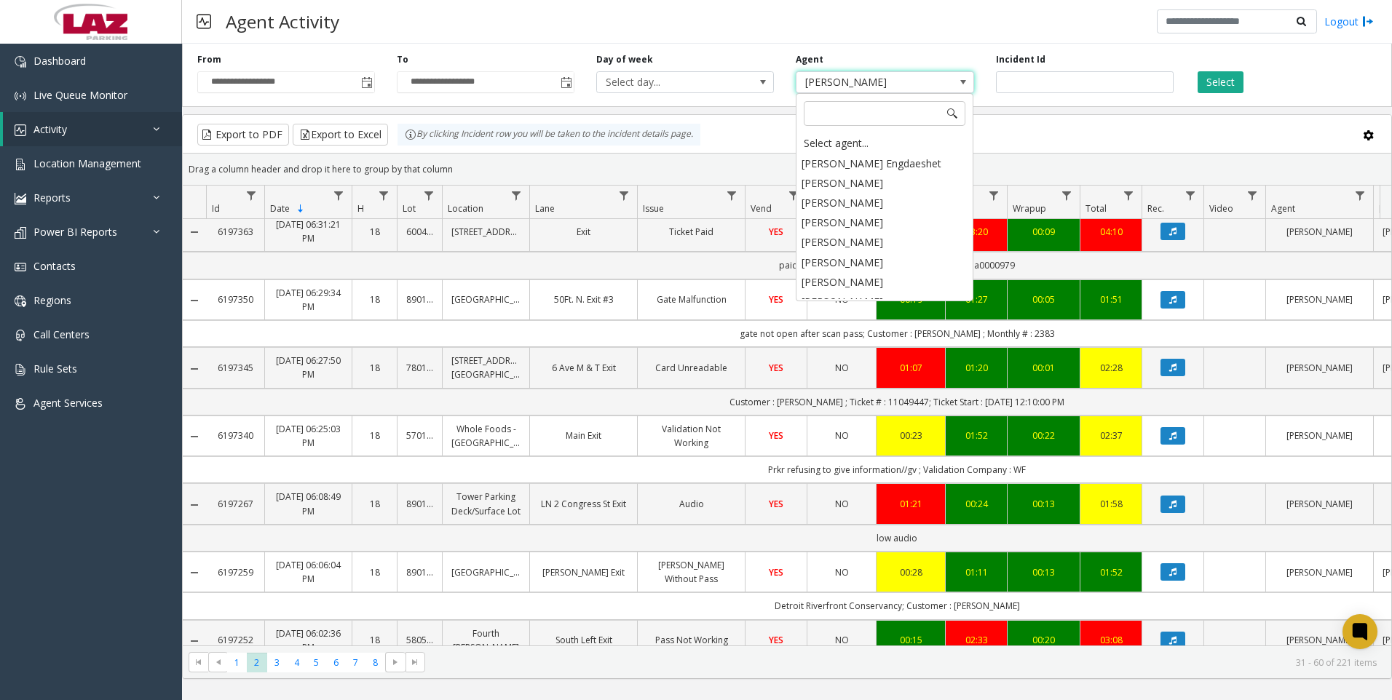
scroll to position [8033, 0]
click at [861, 313] on li "[PERSON_NAME]" at bounding box center [884, 323] width 173 height 20
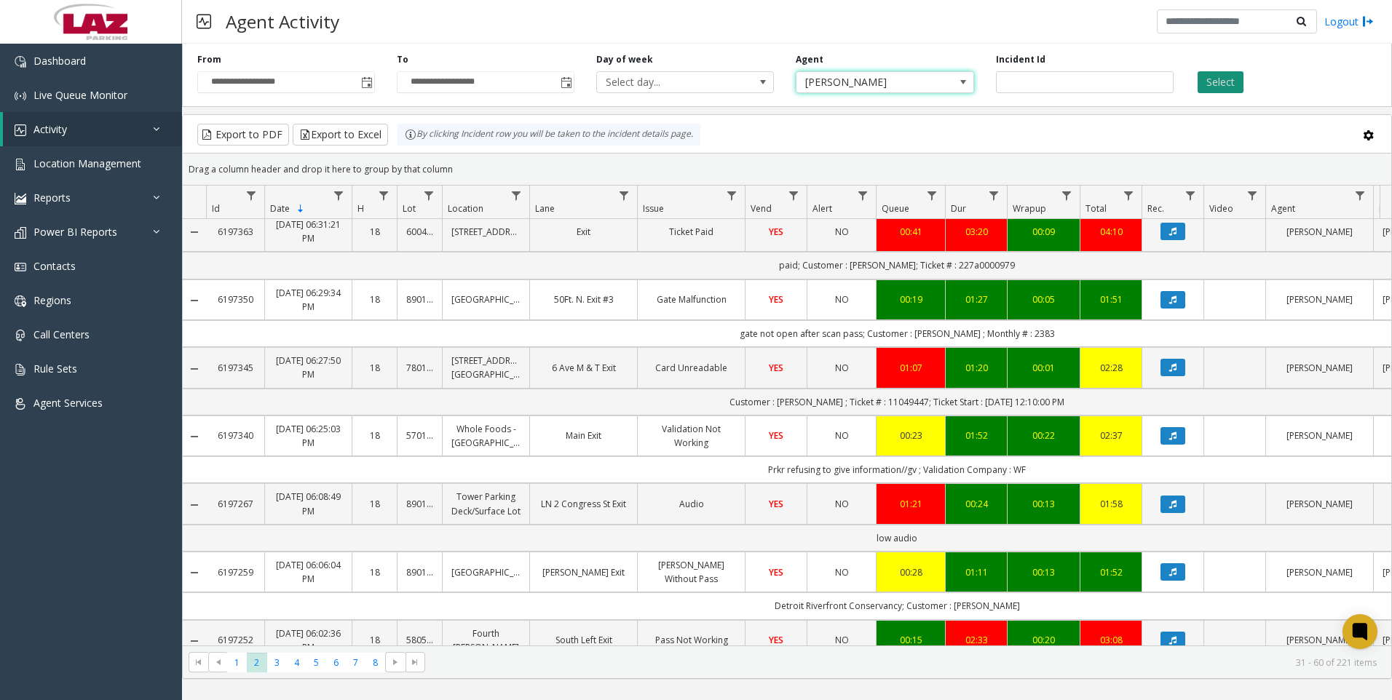
click at [1203, 74] on button "Select" at bounding box center [1221, 82] width 46 height 22
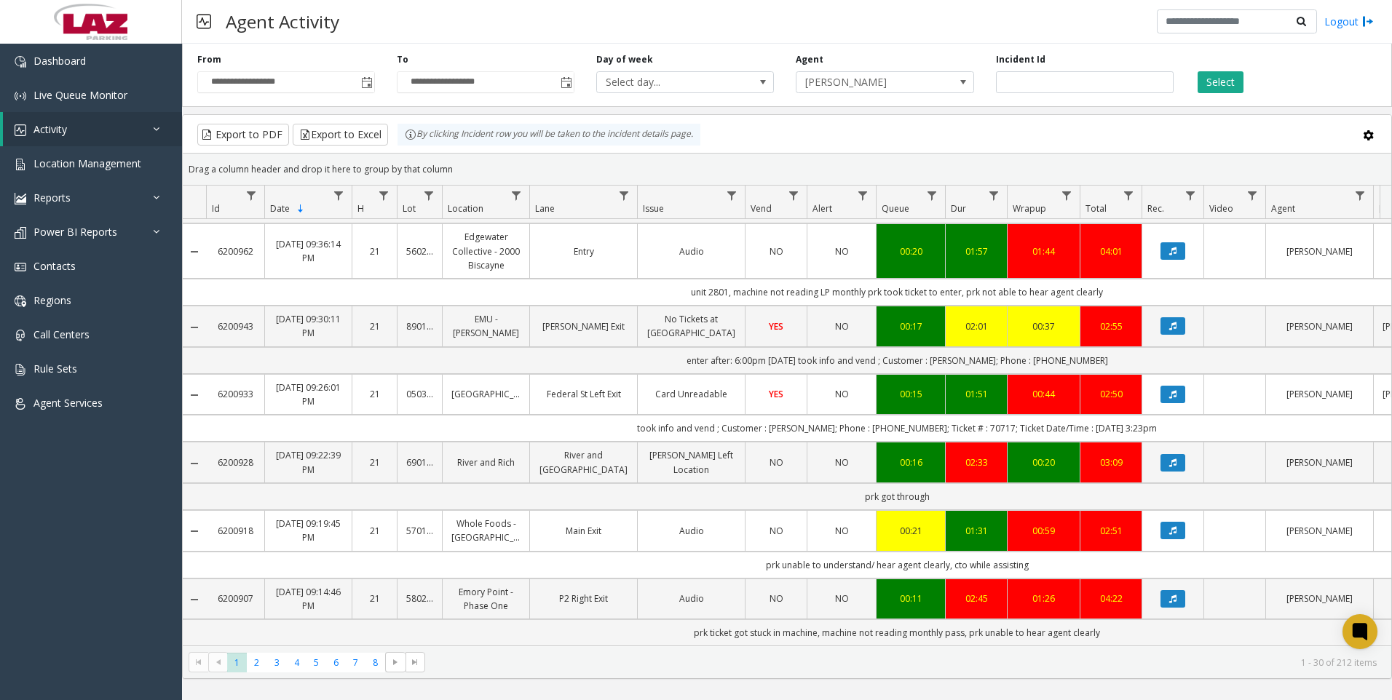
scroll to position [1712, 0]
click at [257, 658] on span "2" at bounding box center [257, 663] width 20 height 20
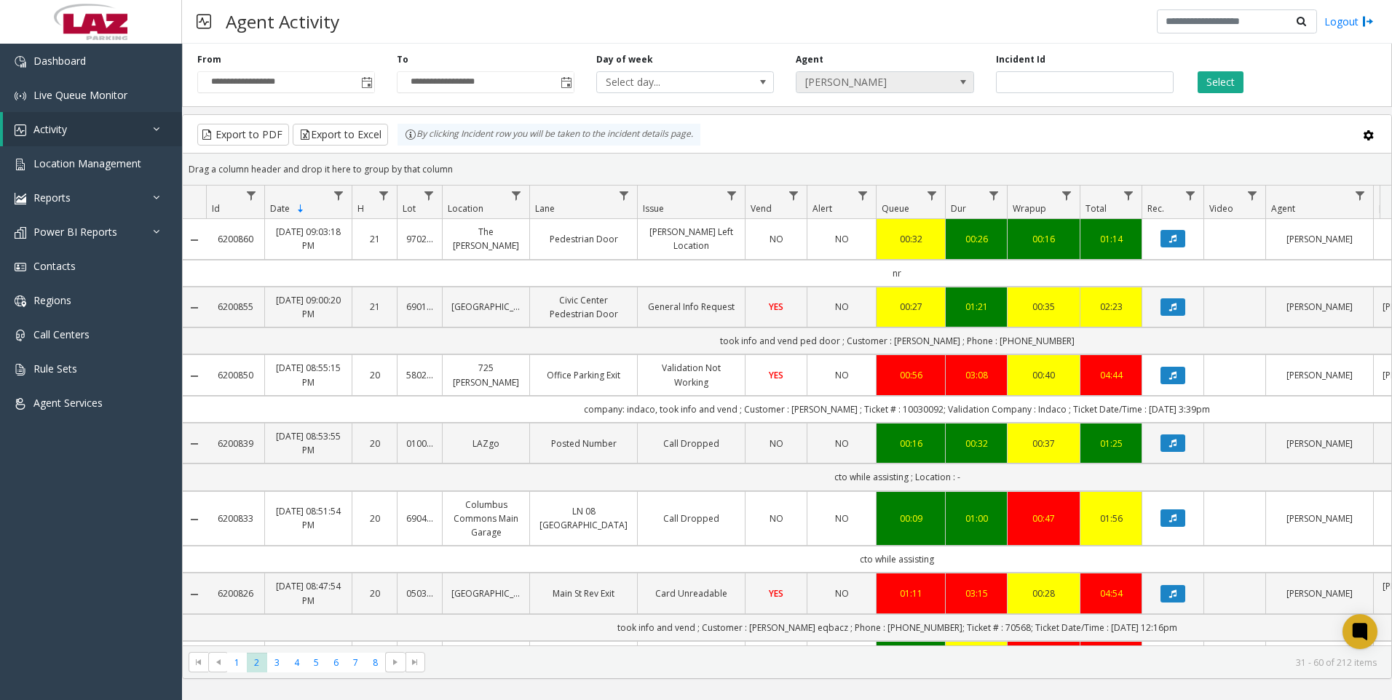
click at [853, 90] on span "[PERSON_NAME]" at bounding box center [867, 82] width 141 height 20
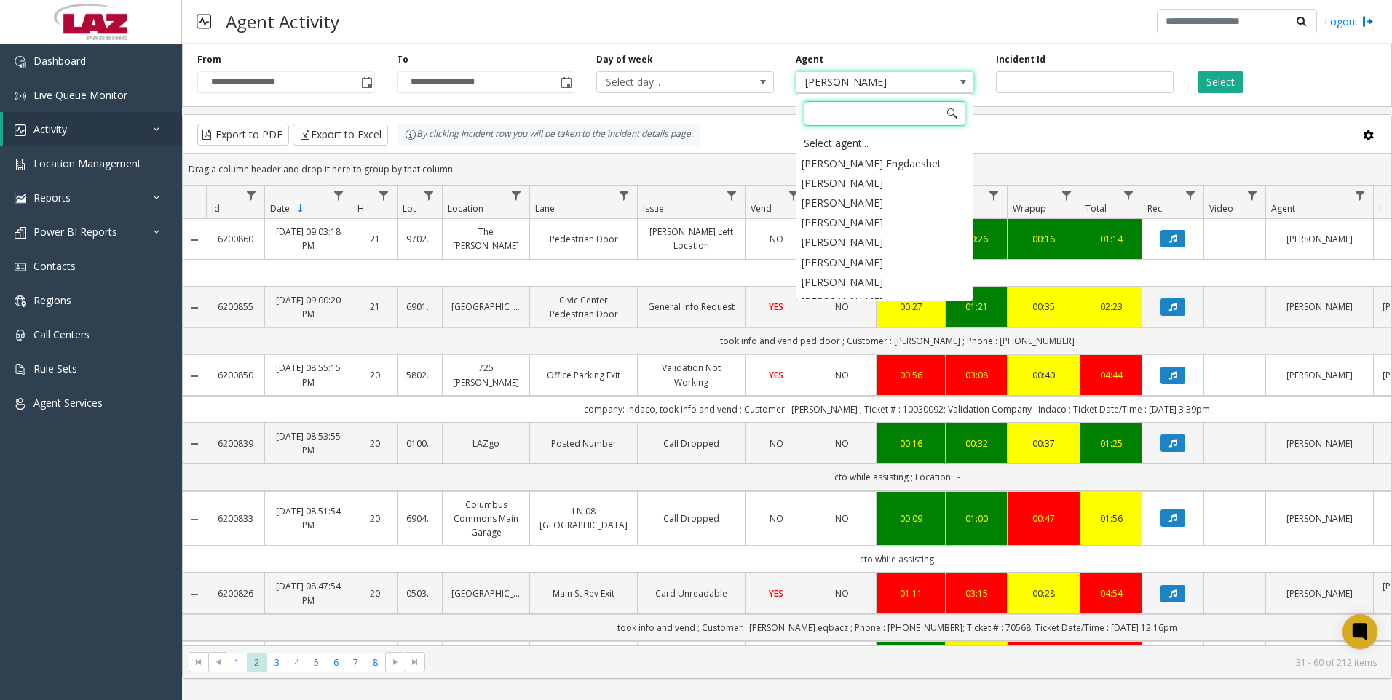
scroll to position [7993, 0]
type input "**"
click at [855, 267] on li "[PERSON_NAME]" at bounding box center [884, 270] width 173 height 20
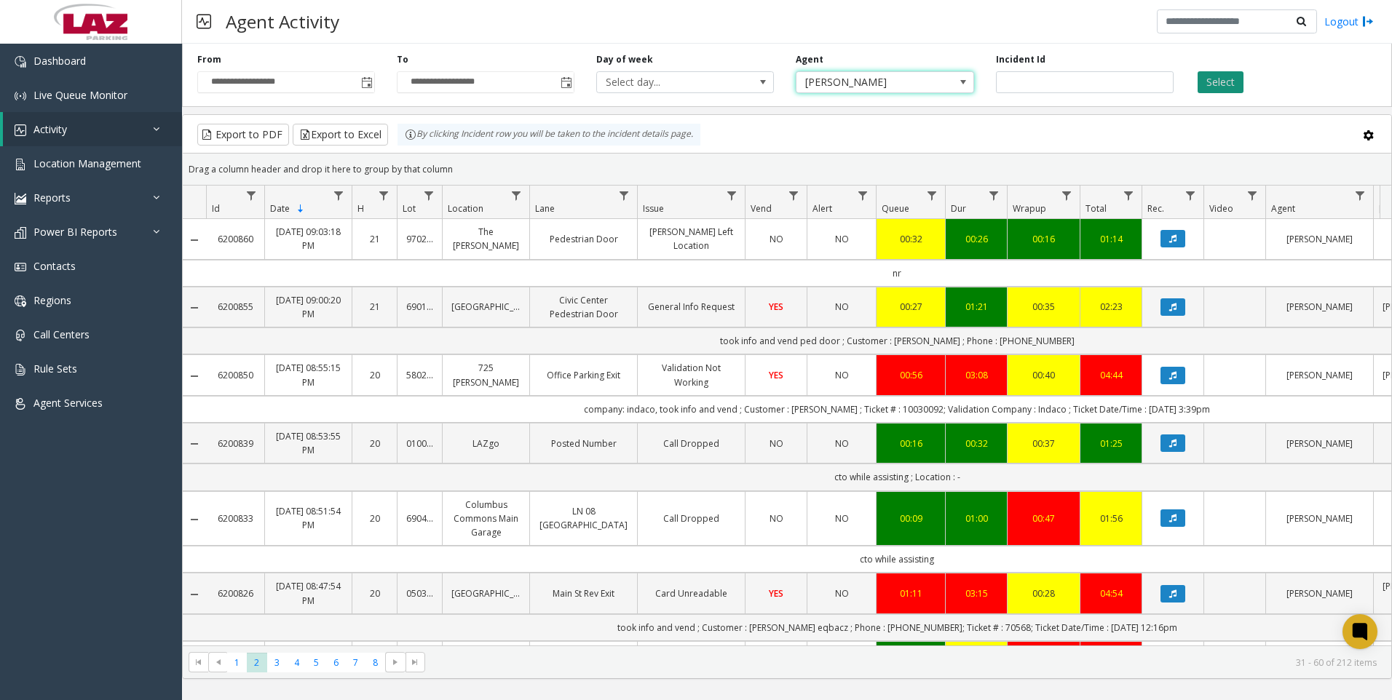
click at [1231, 83] on button "Select" at bounding box center [1221, 82] width 46 height 22
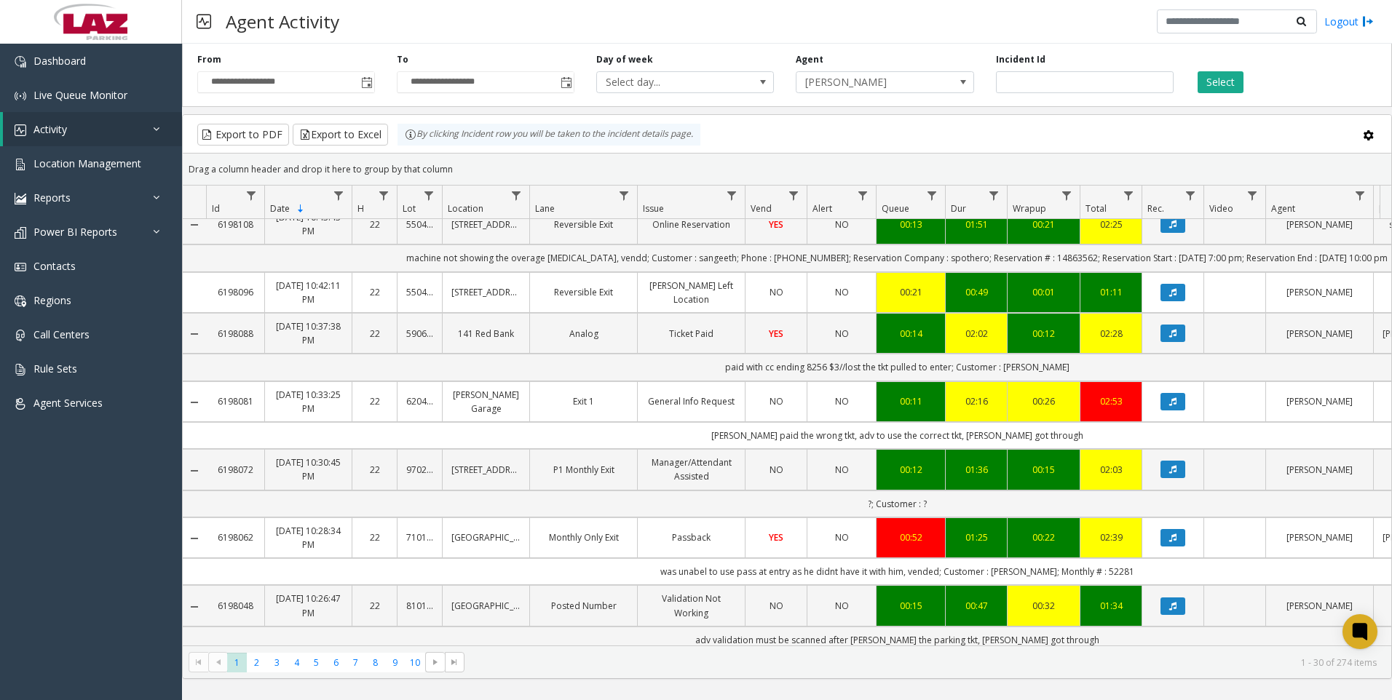
scroll to position [874, 0]
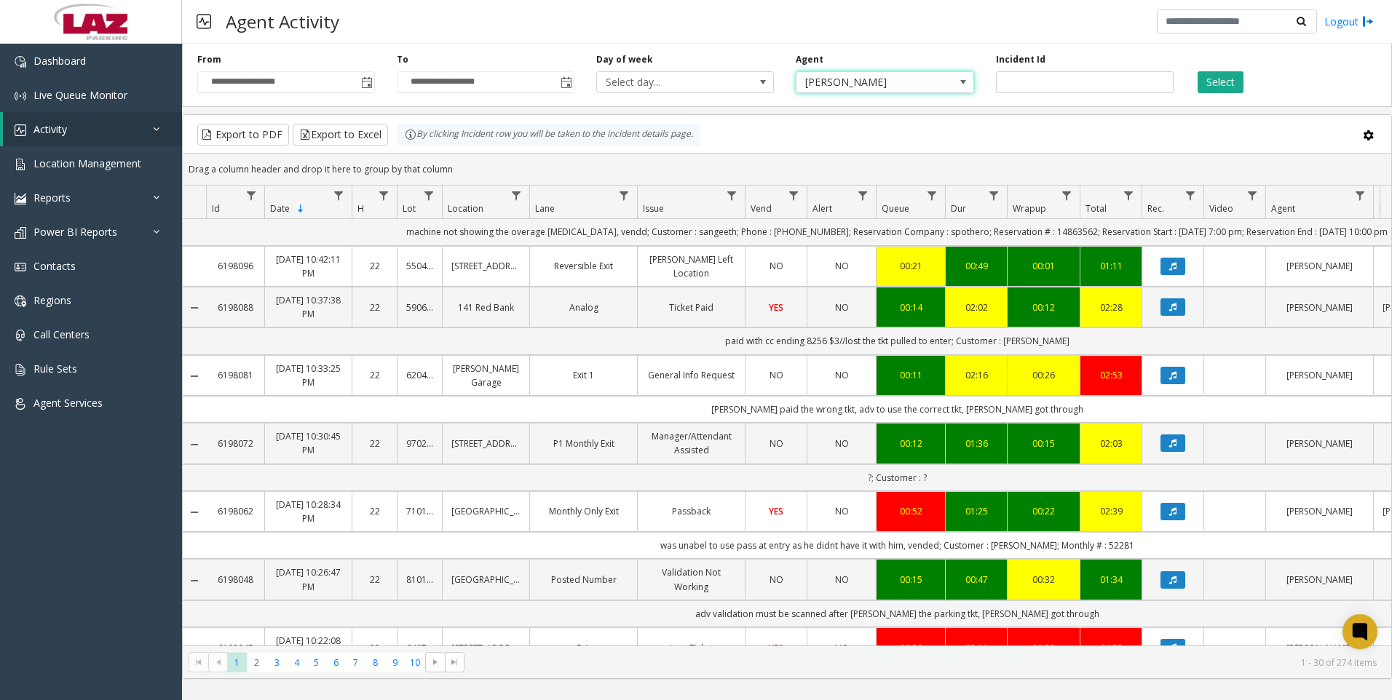
click at [836, 90] on span "[PERSON_NAME]" at bounding box center [867, 82] width 141 height 20
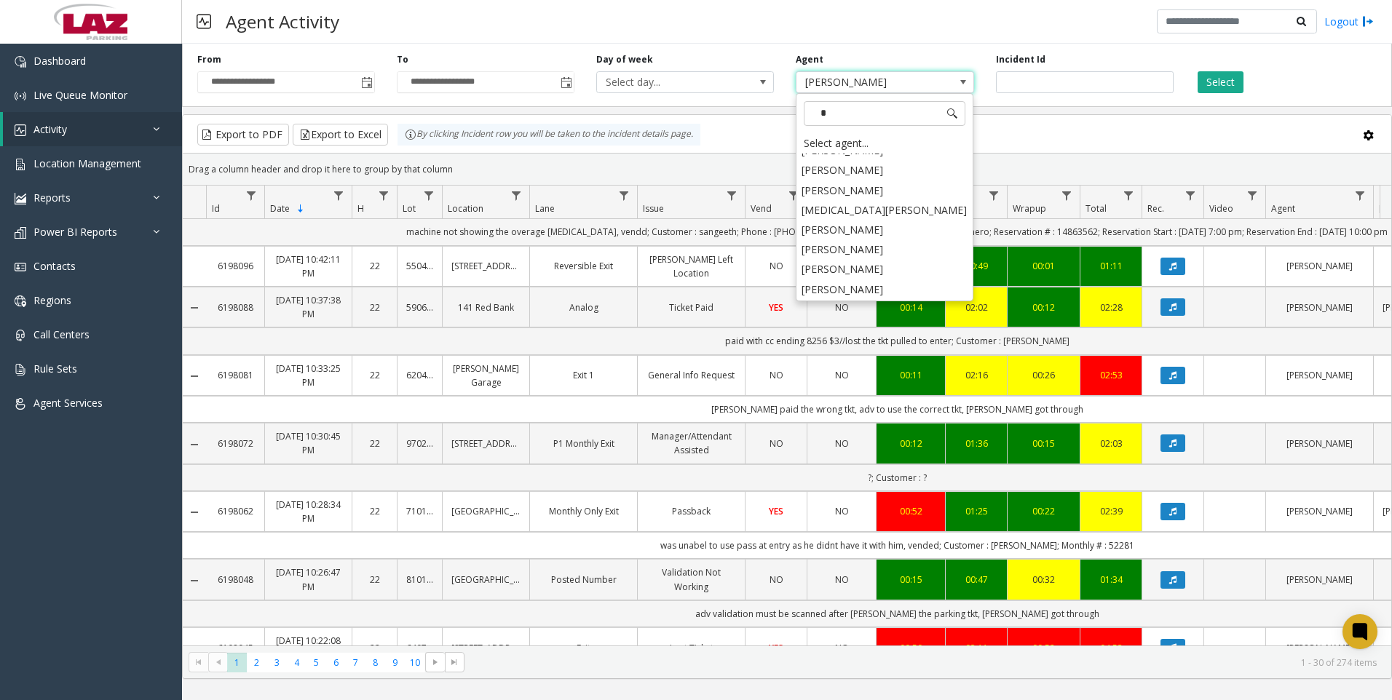
scroll to position [0, 0]
type input "****"
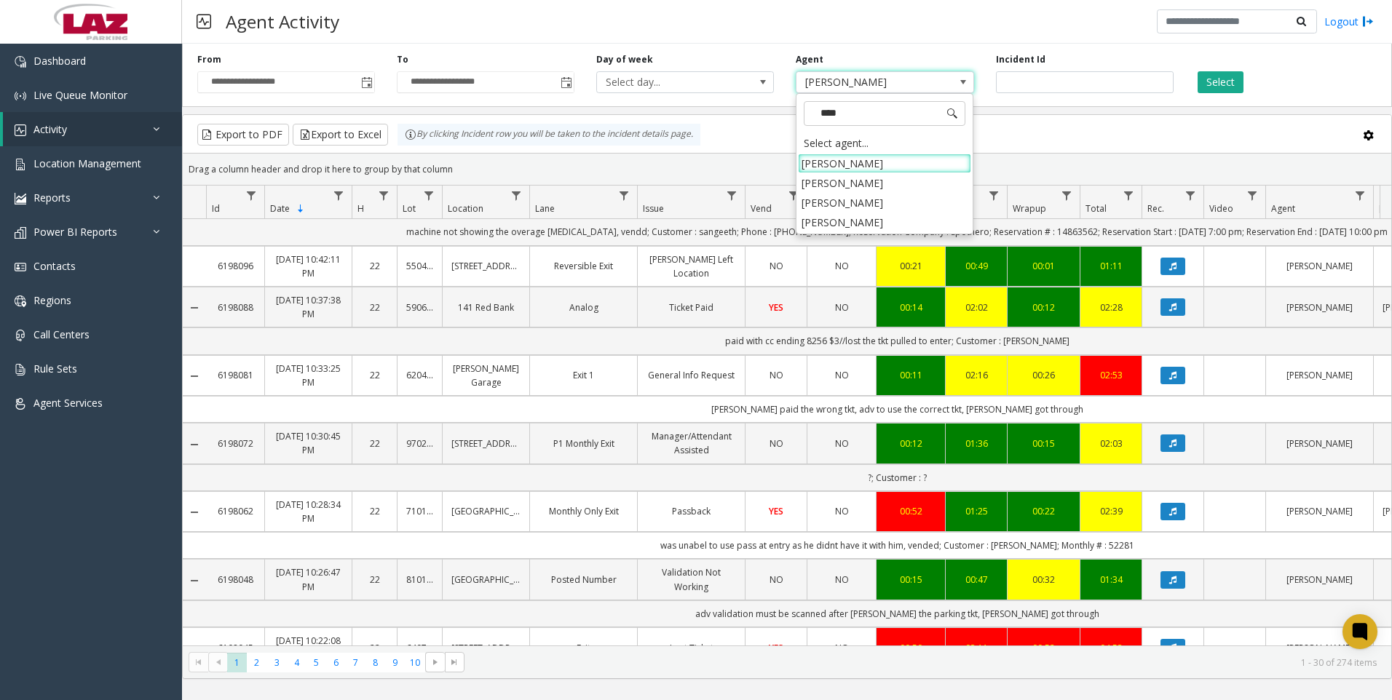
click at [883, 222] on li "[PERSON_NAME]" at bounding box center [884, 223] width 173 height 20
click at [1222, 76] on button "Select" at bounding box center [1221, 82] width 46 height 22
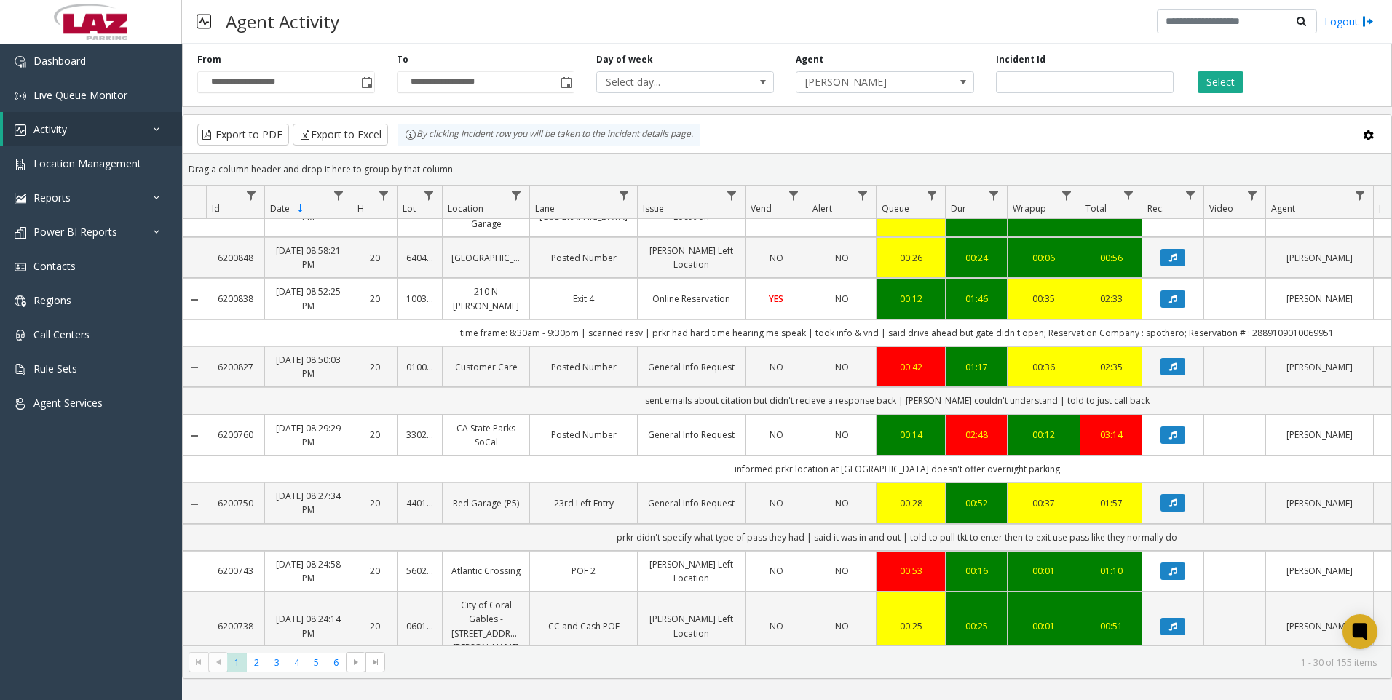
scroll to position [1092, 0]
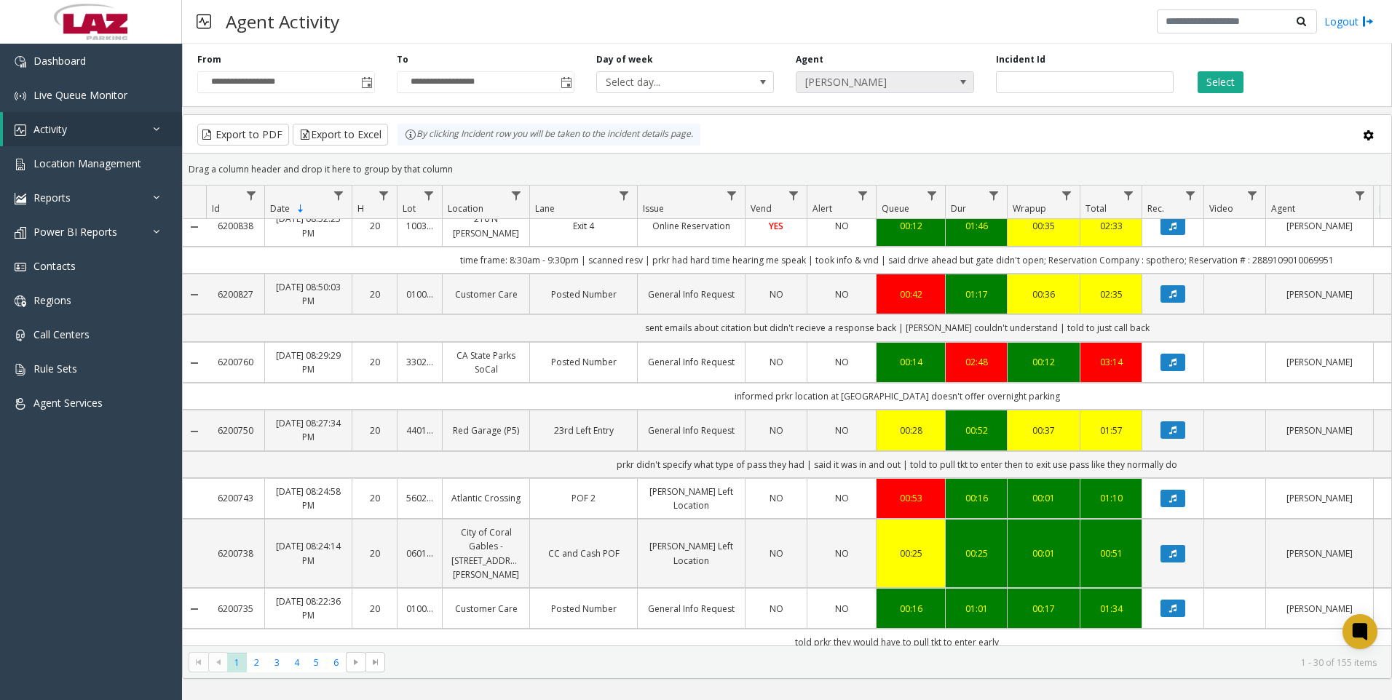
click at [864, 92] on span "[PERSON_NAME]" at bounding box center [867, 82] width 141 height 20
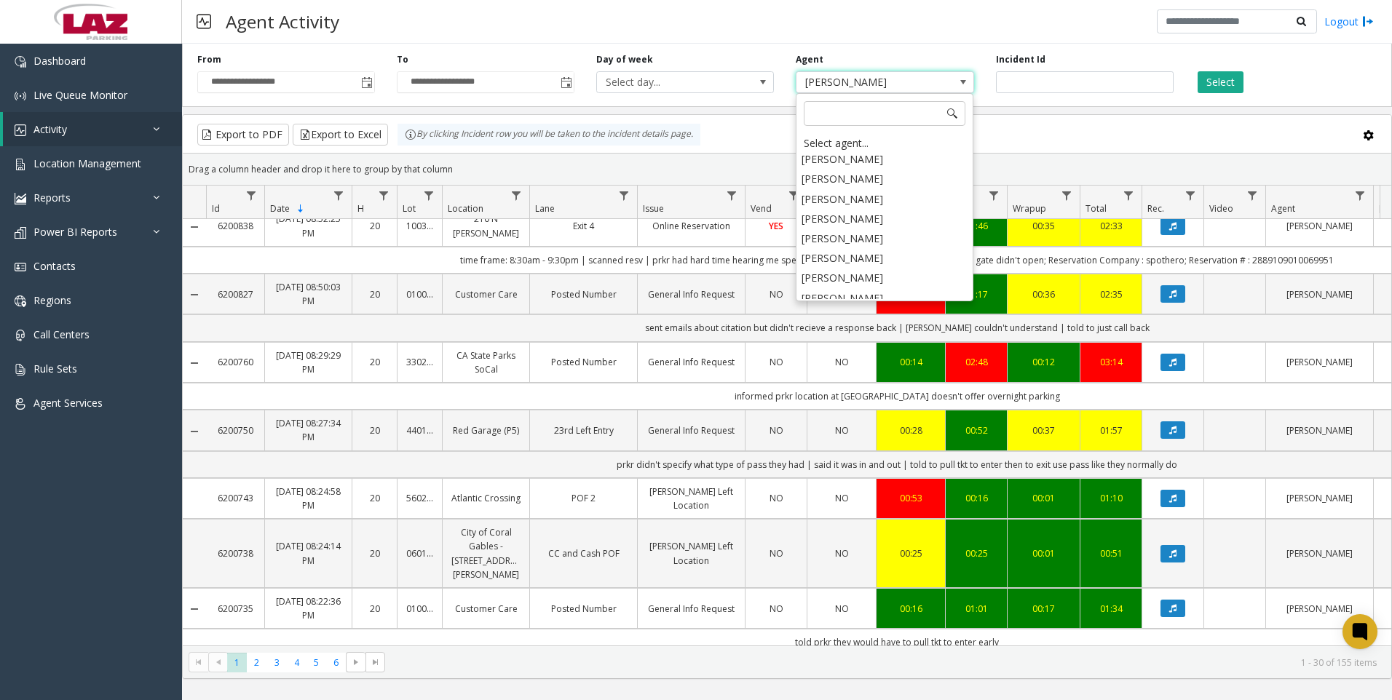
scroll to position [7391, 0]
click at [876, 321] on li "[PERSON_NAME]" at bounding box center [884, 331] width 173 height 20
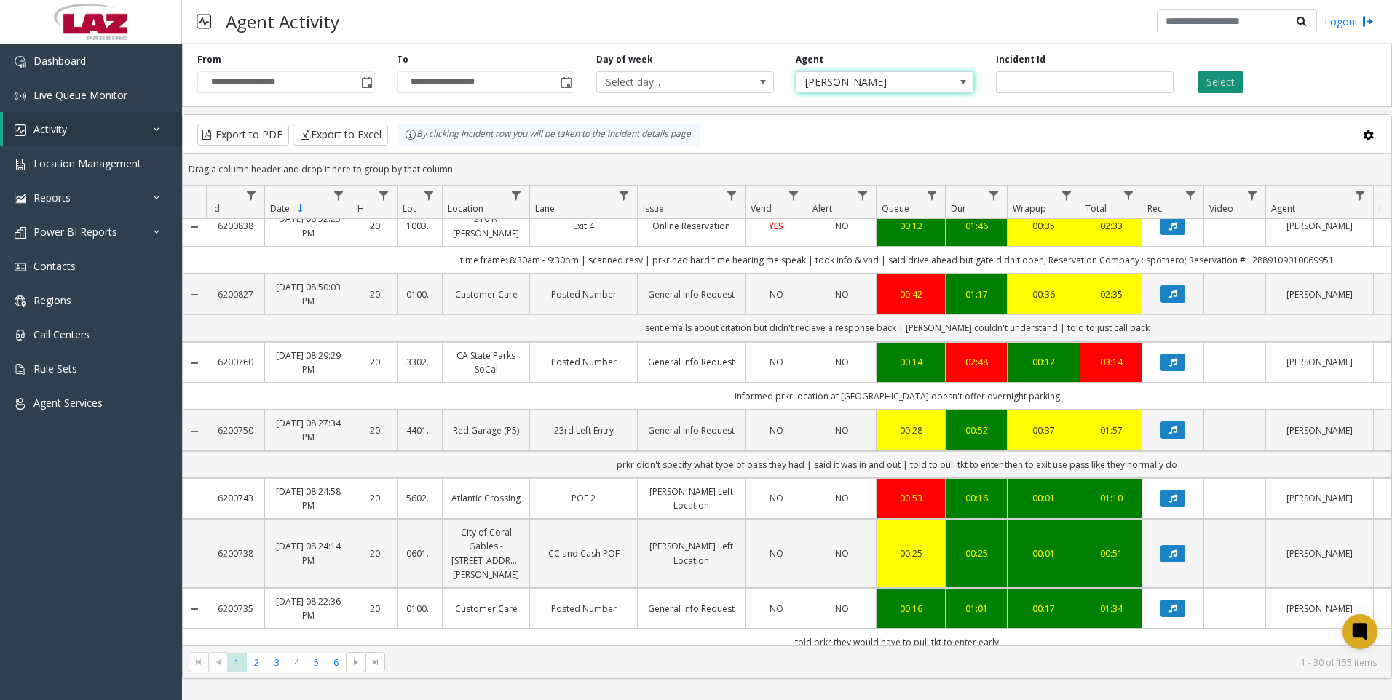
click at [1218, 73] on button "Select" at bounding box center [1221, 82] width 46 height 22
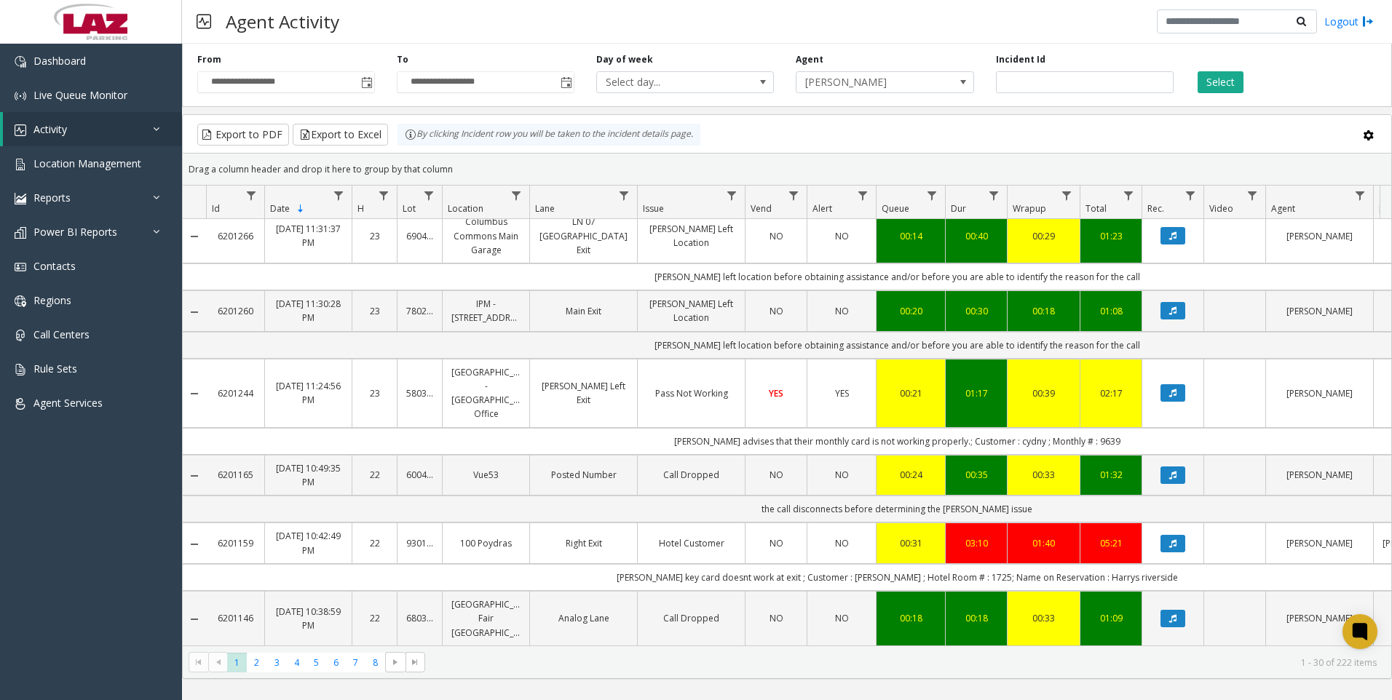
scroll to position [146, 0]
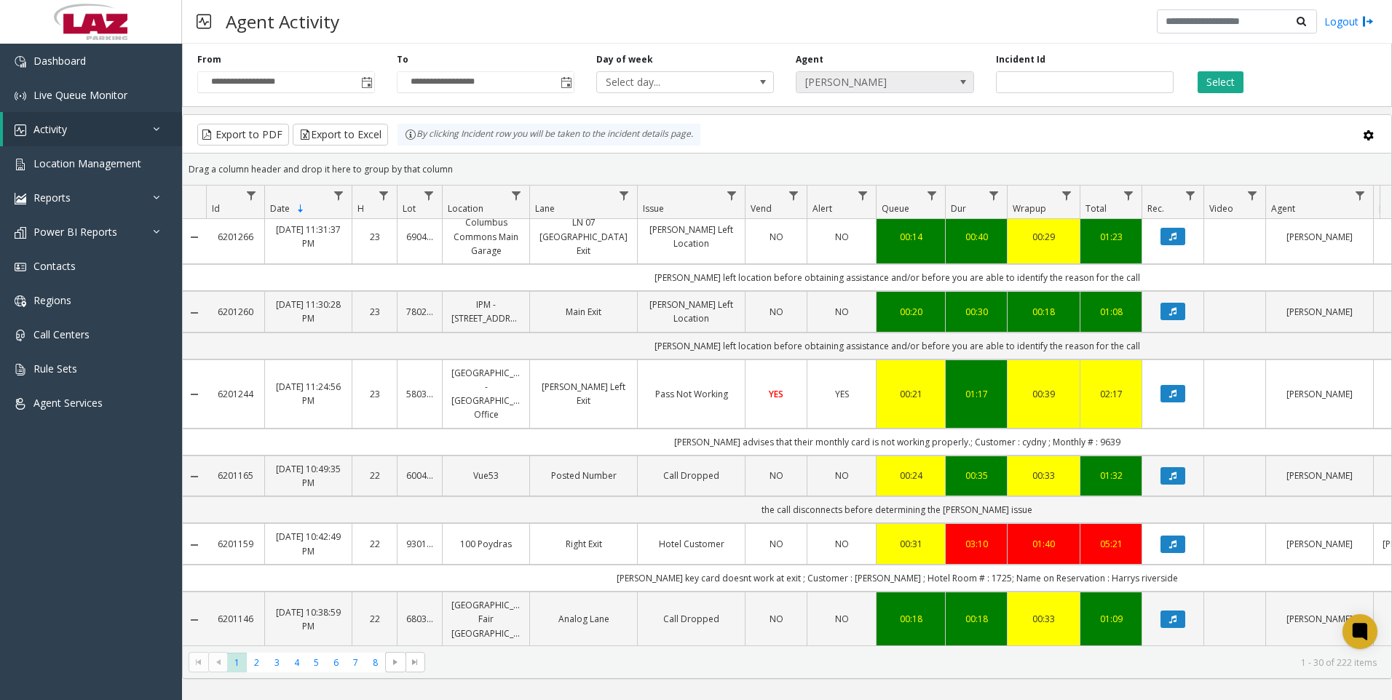
click at [853, 78] on span "[PERSON_NAME]" at bounding box center [867, 82] width 141 height 20
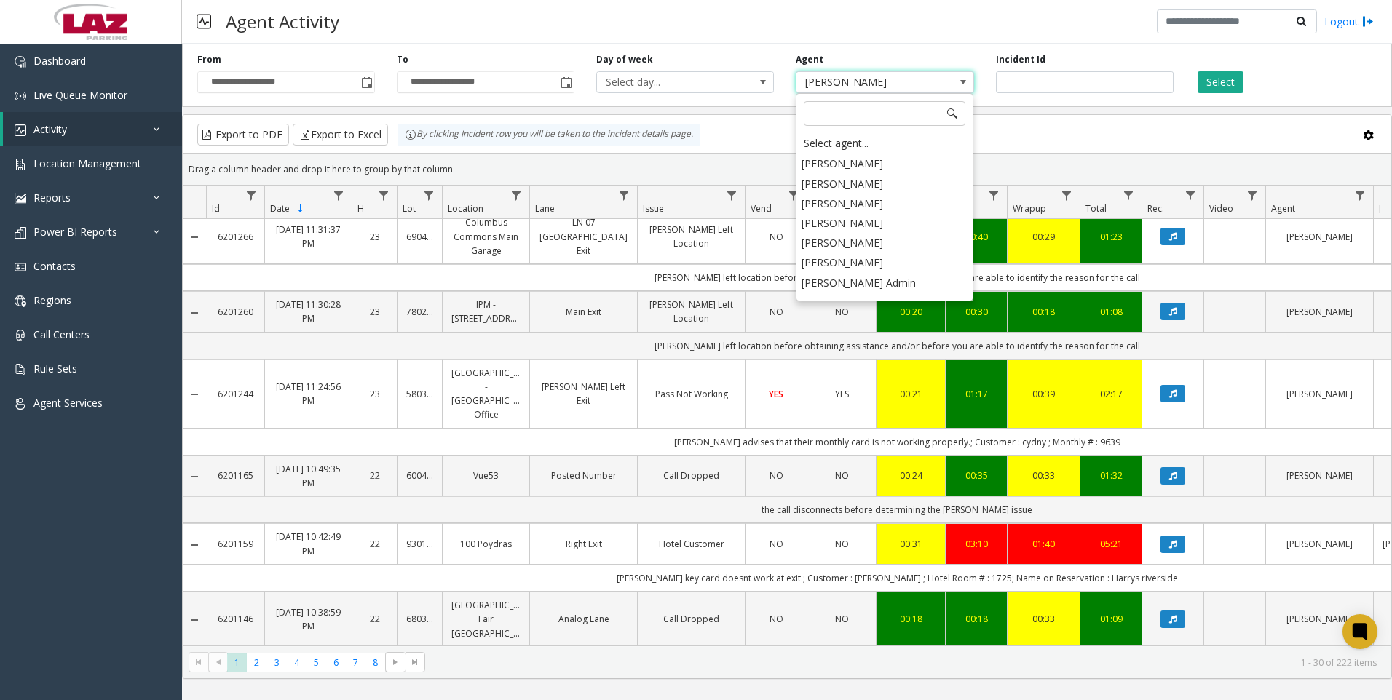
scroll to position [7651, 0]
click at [889, 319] on li "[PERSON_NAME]" at bounding box center [884, 329] width 173 height 20
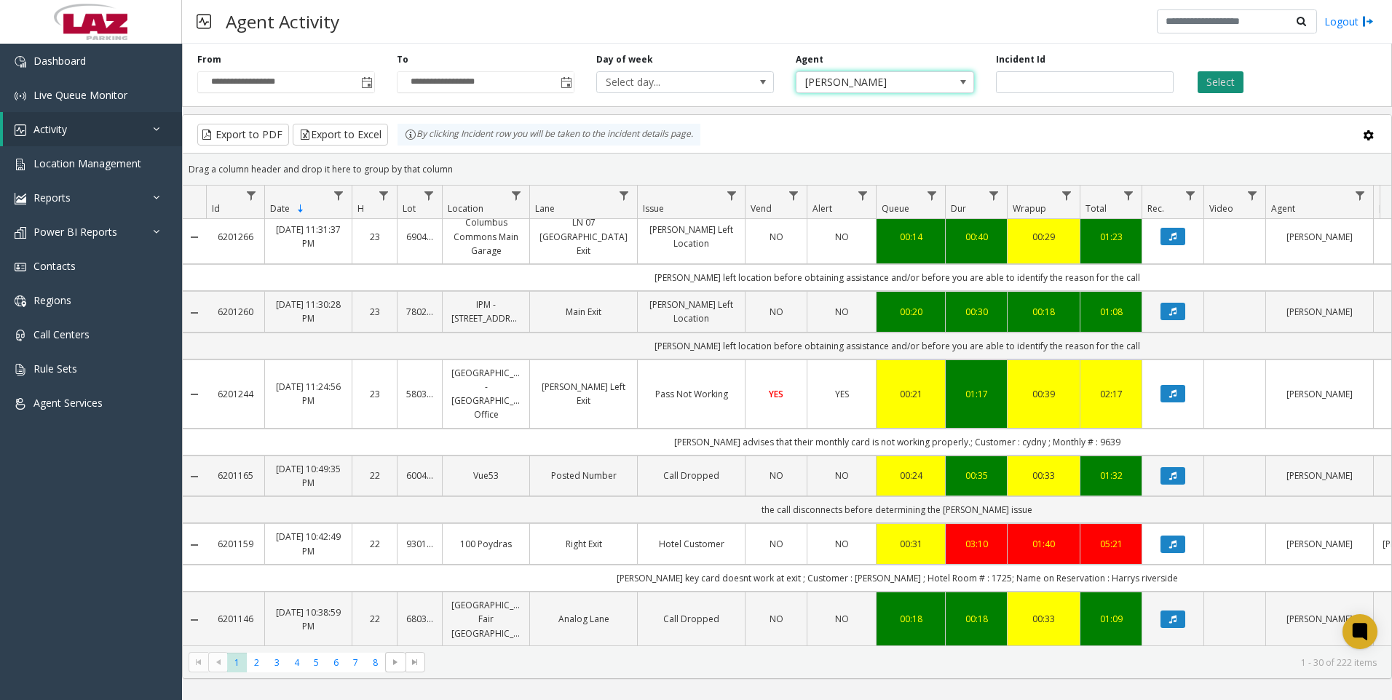
click at [1219, 75] on button "Select" at bounding box center [1221, 82] width 46 height 22
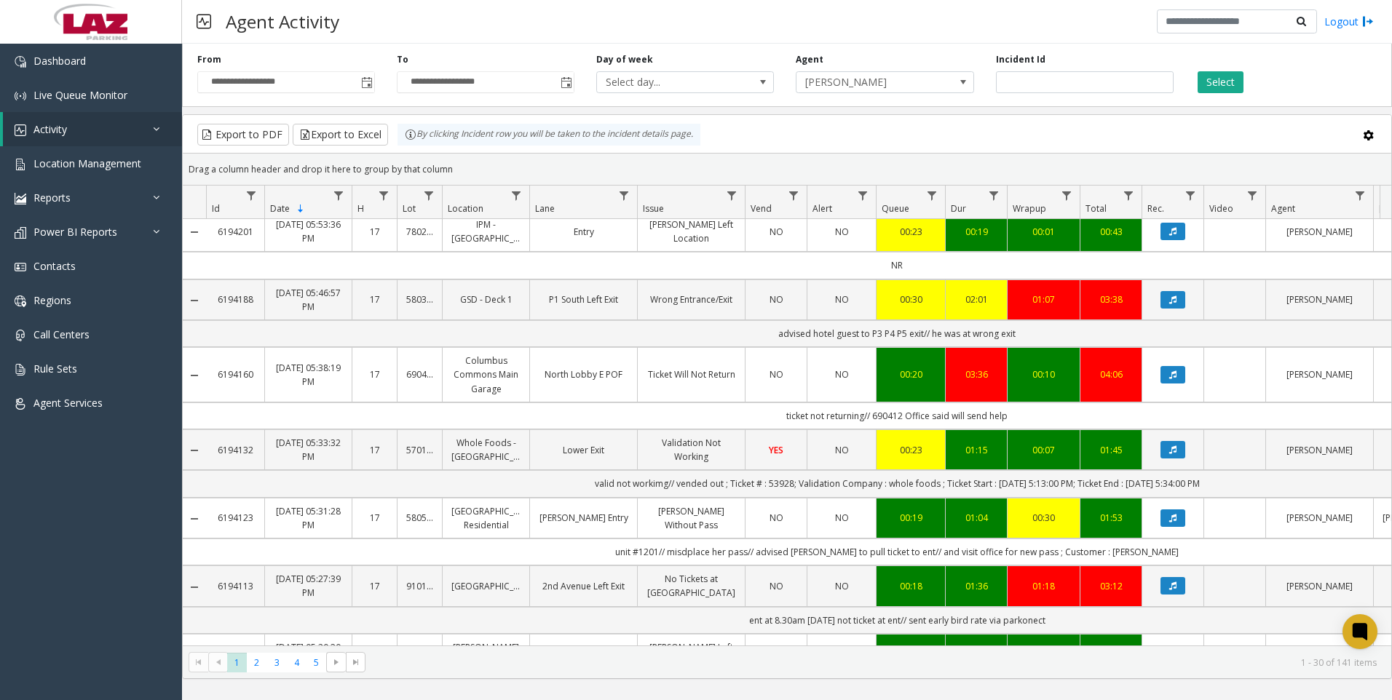
scroll to position [874, 0]
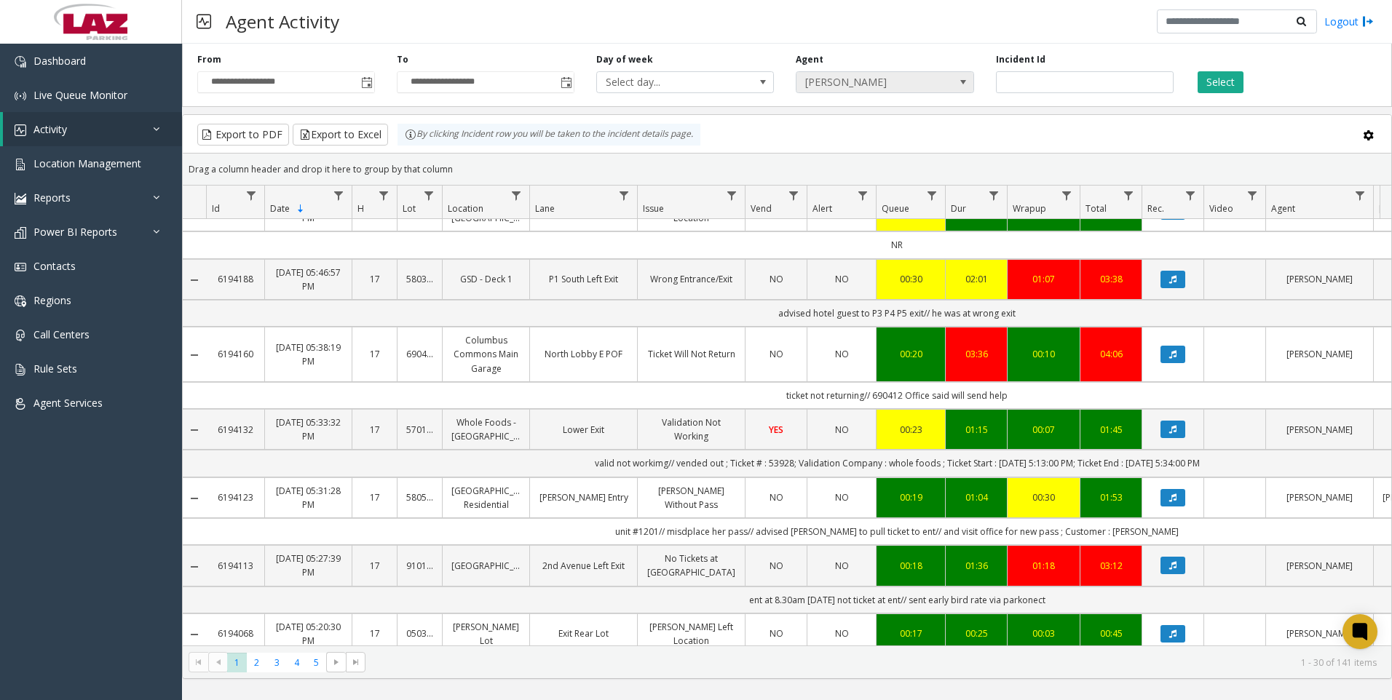
click at [898, 82] on span "[PERSON_NAME]" at bounding box center [867, 82] width 141 height 20
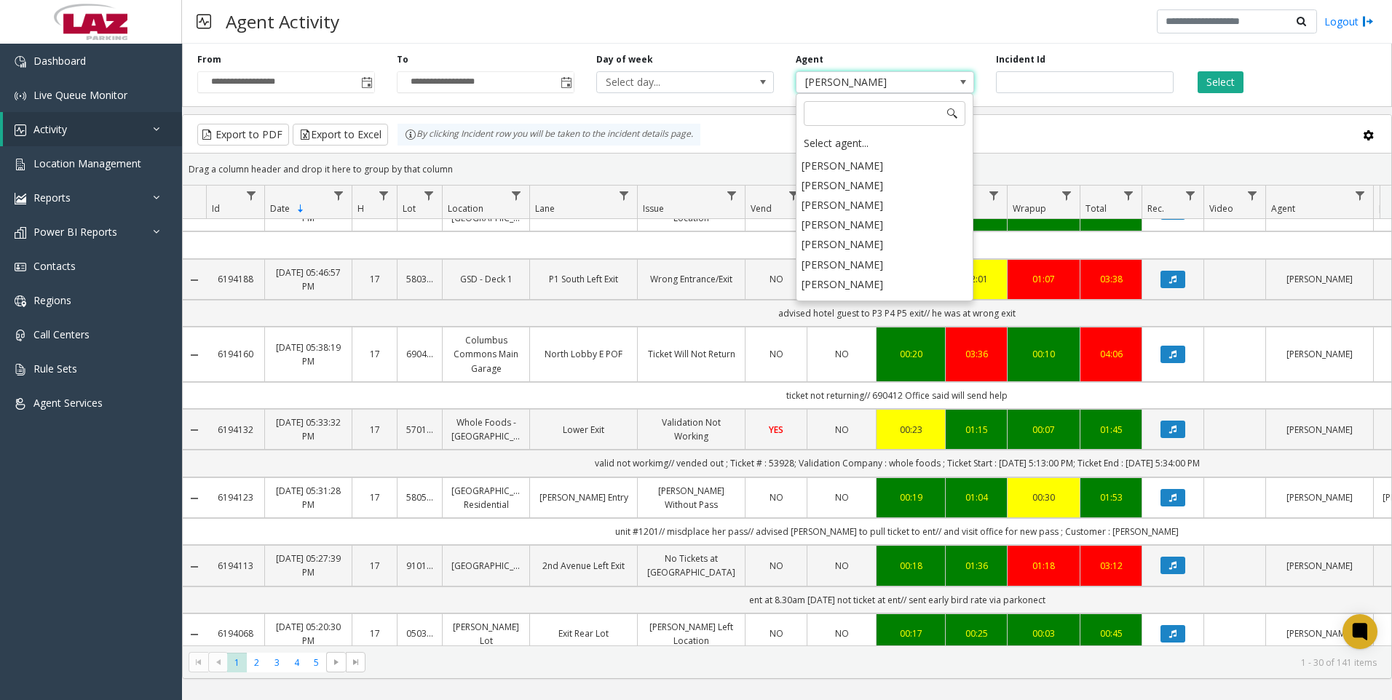
scroll to position [7544, 0]
click at [892, 287] on li "[PERSON_NAME]" at bounding box center [884, 297] width 173 height 20
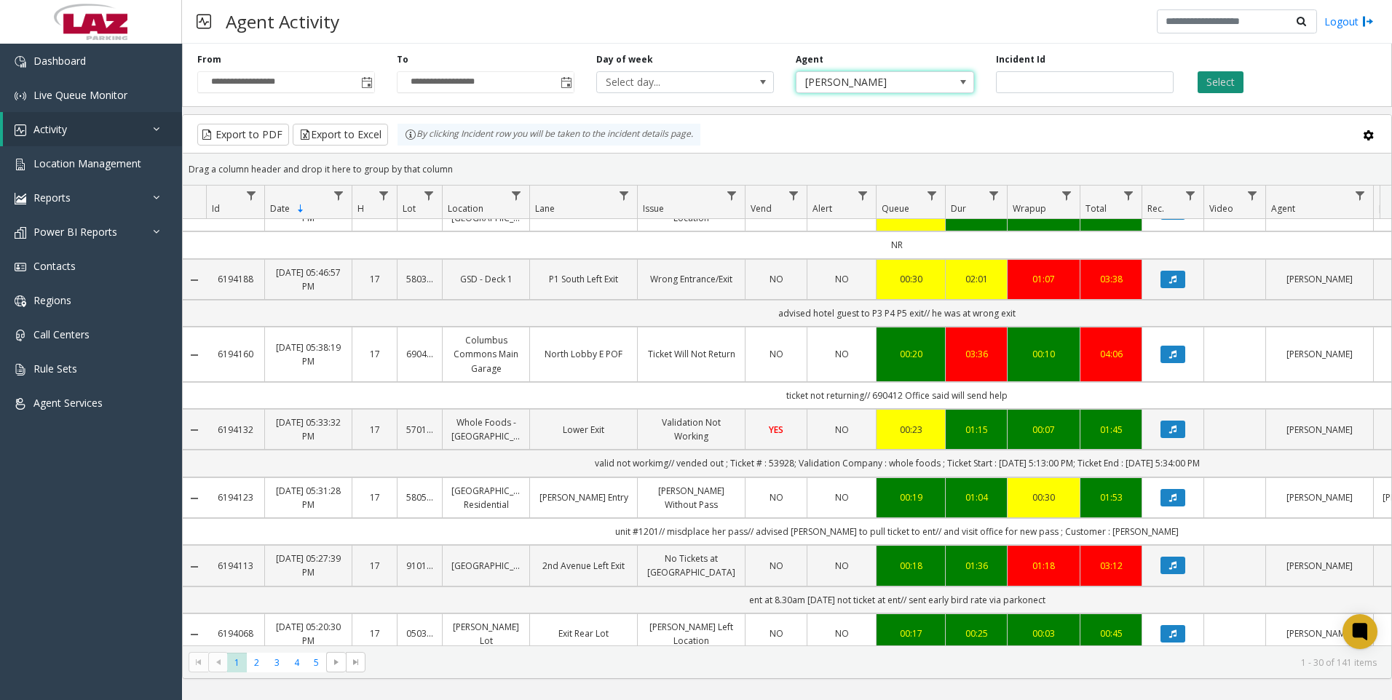
click at [1217, 85] on button "Select" at bounding box center [1221, 82] width 46 height 22
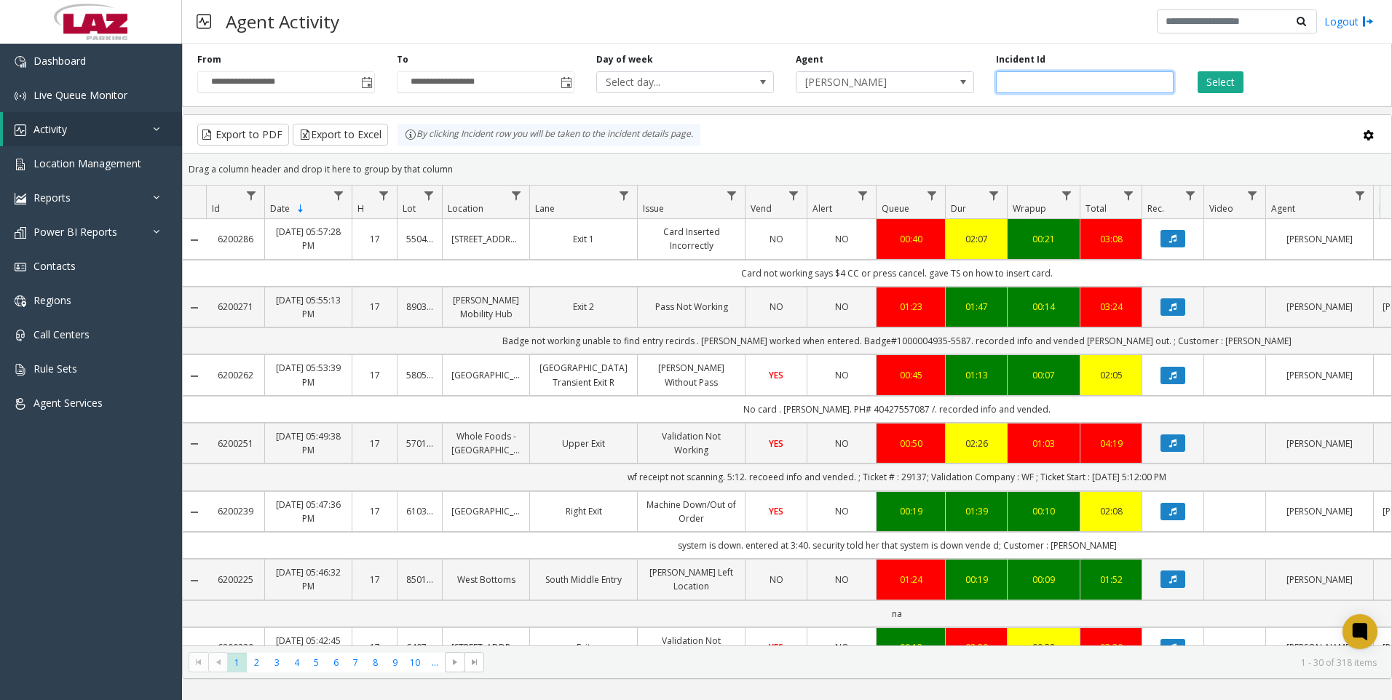
click at [1058, 76] on input "number" at bounding box center [1085, 82] width 178 height 22
paste input "*******"
type input "*******"
click at [1218, 79] on button "Select" at bounding box center [1221, 82] width 46 height 22
